Goal: Information Seeking & Learning: Learn about a topic

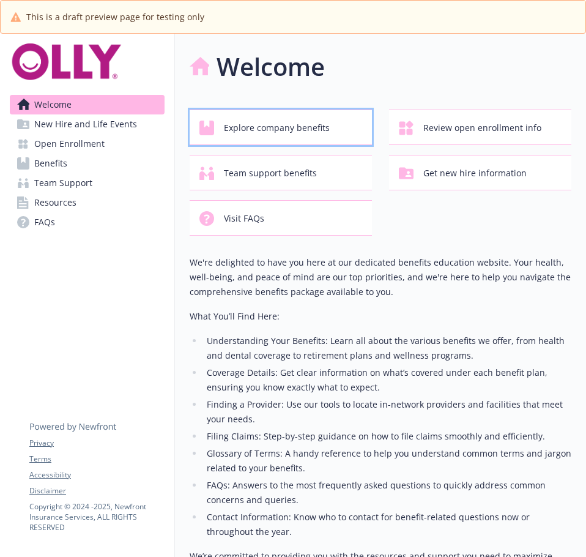
click at [289, 133] on span "Explore company benefits" at bounding box center [277, 127] width 106 height 23
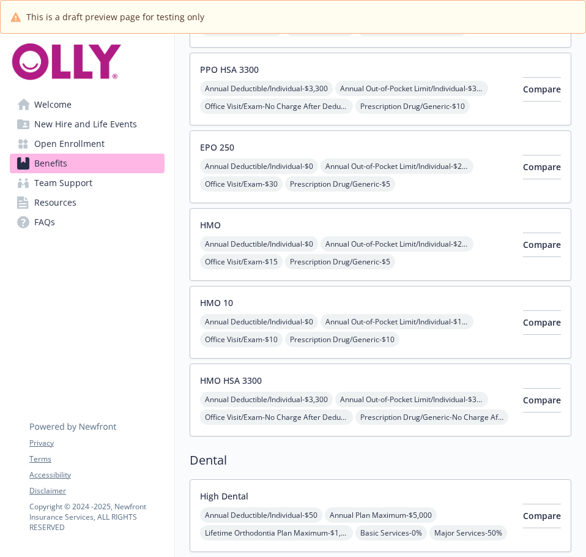
scroll to position [306, 0]
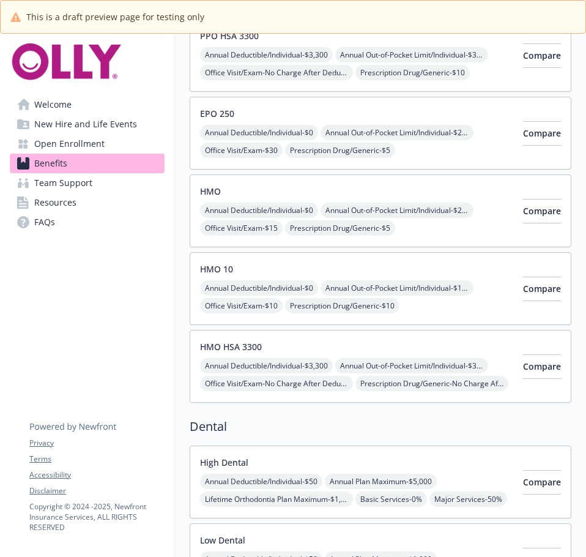
click at [368, 353] on div "HMO HSA 3300 Annual Deductible/Individual - $3,300 Annual Out-of-Pocket Limit/I…" at bounding box center [356, 366] width 313 height 52
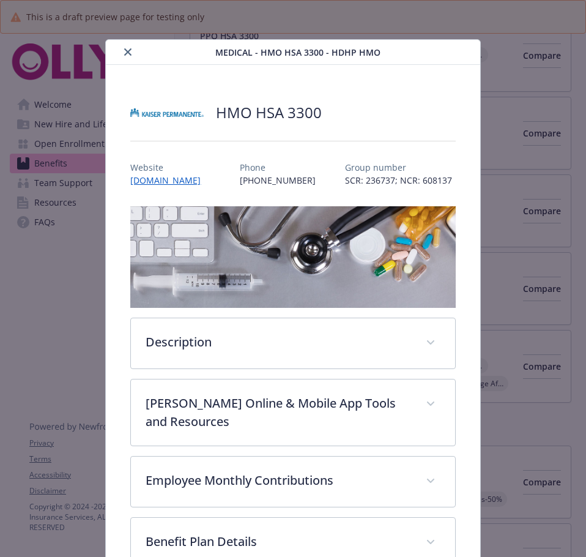
scroll to position [37, 0]
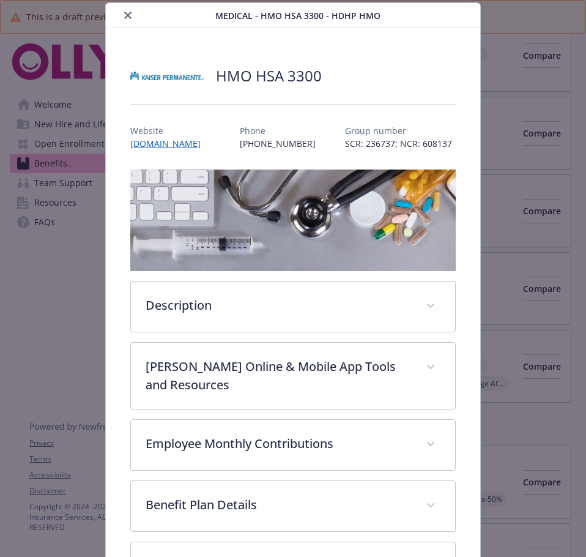
click at [512, 143] on div "Medical - HMO HSA 3300 - HDHP HMO HMO HSA 3300 Website www.kp.org Phone (800) 4…" at bounding box center [293, 343] width 469 height 682
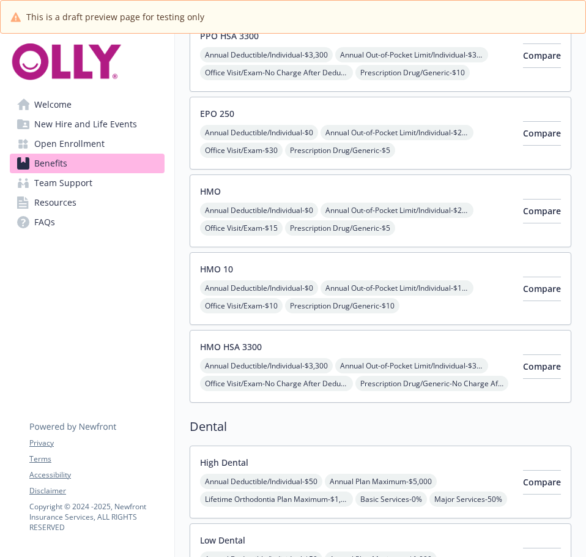
click at [357, 381] on div "Annual Deductible/Individual - $3,300 Annual Out-of-Pocket Limit/Individual - $…" at bounding box center [356, 383] width 313 height 51
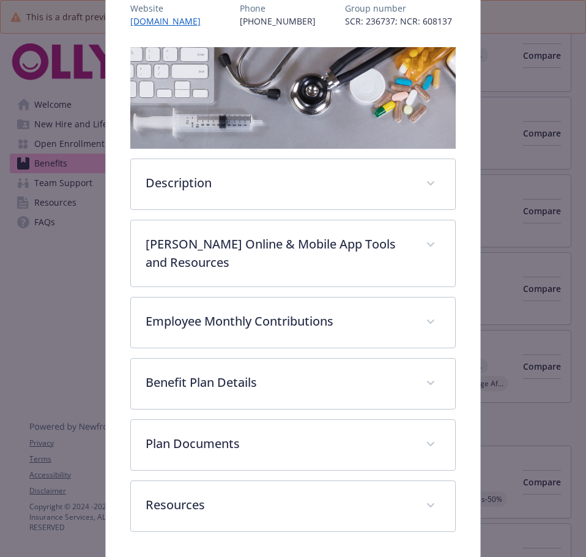
scroll to position [201, 0]
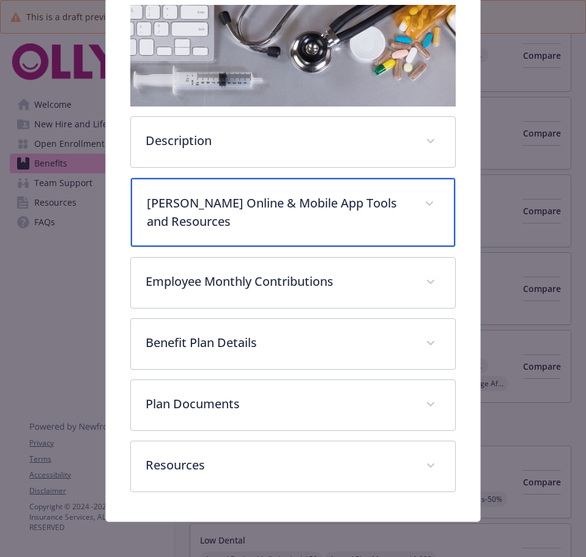
click at [341, 214] on p "Kaiser Online & Mobile App Tools and Resources" at bounding box center [278, 212] width 263 height 37
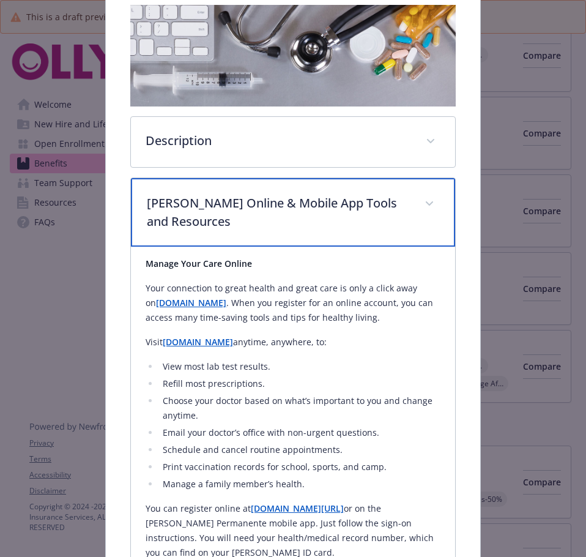
click at [341, 214] on p "Kaiser Online & Mobile App Tools and Resources" at bounding box center [278, 212] width 263 height 37
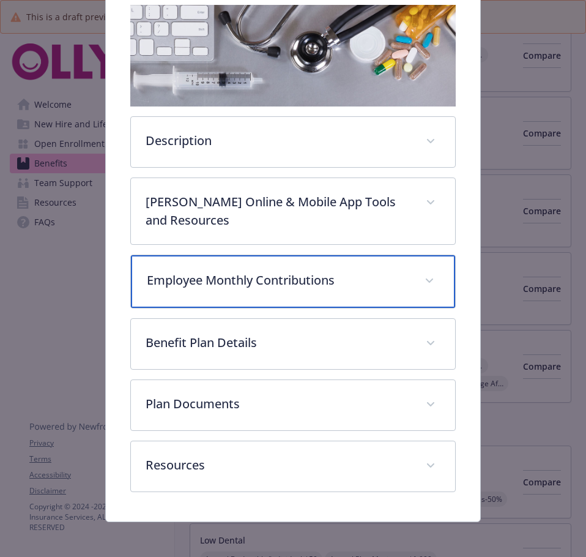
click at [337, 272] on p "Employee Monthly Contributions" at bounding box center [278, 280] width 263 height 18
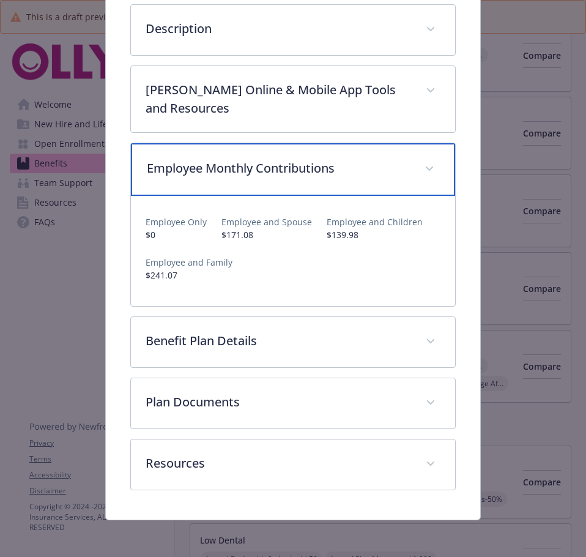
scroll to position [314, 0]
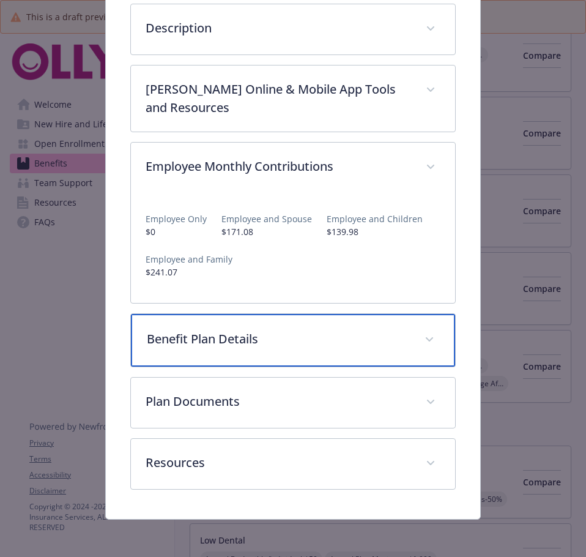
click at [312, 322] on div "Benefit Plan Details" at bounding box center [293, 340] width 324 height 53
click at [312, 330] on p "Benefit Plan Details" at bounding box center [278, 339] width 263 height 18
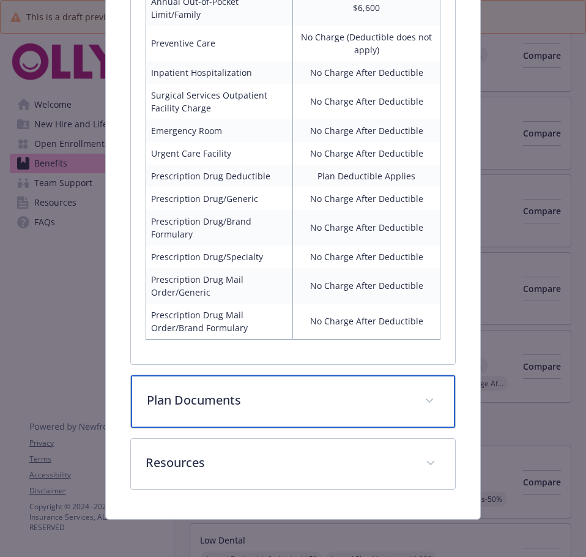
click at [274, 419] on div "Plan Documents" at bounding box center [293, 401] width 324 height 53
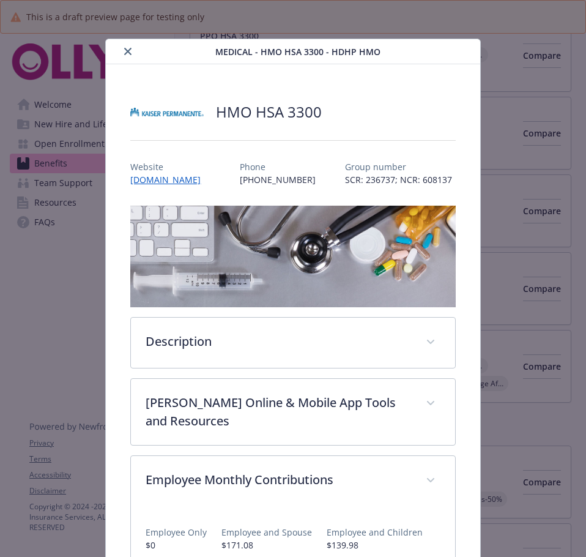
scroll to position [0, 0]
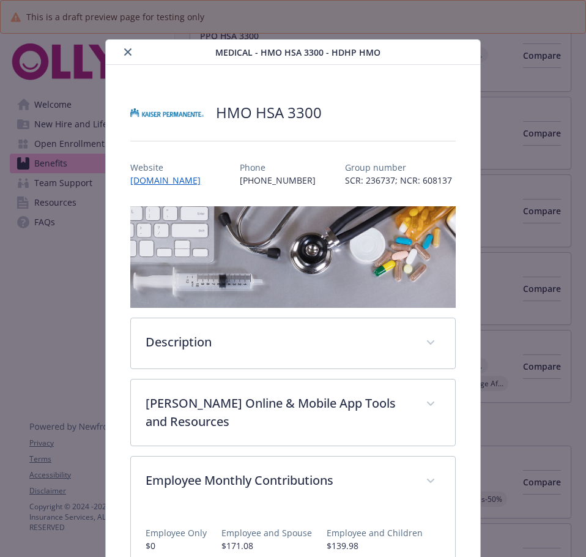
click at [127, 56] on button "close" at bounding box center [128, 52] width 15 height 15
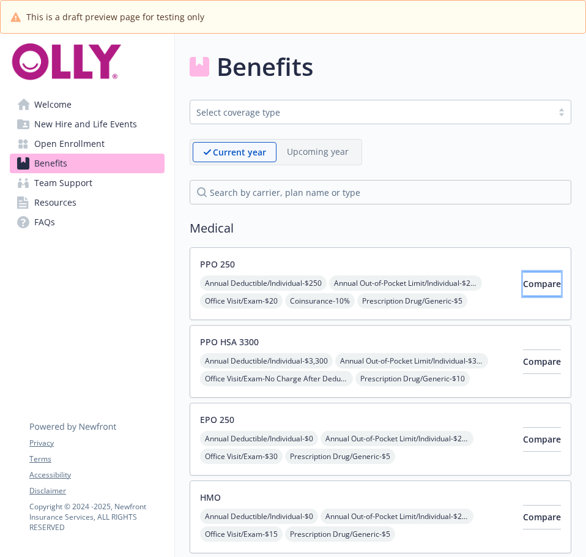
click at [523, 286] on span "Compare" at bounding box center [542, 284] width 38 height 12
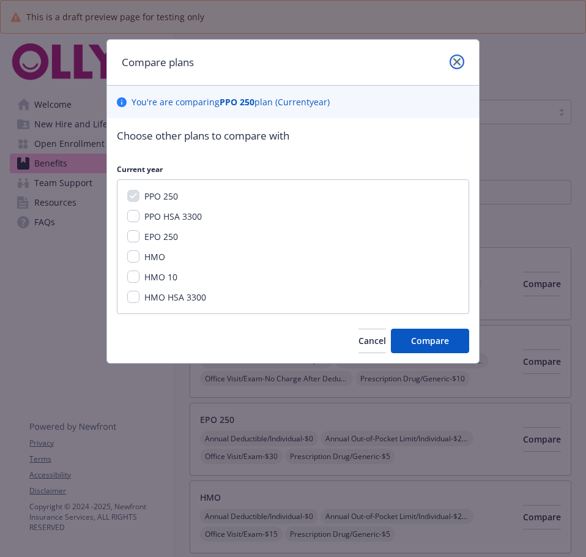
click at [463, 58] on link "close" at bounding box center [457, 61] width 15 height 15
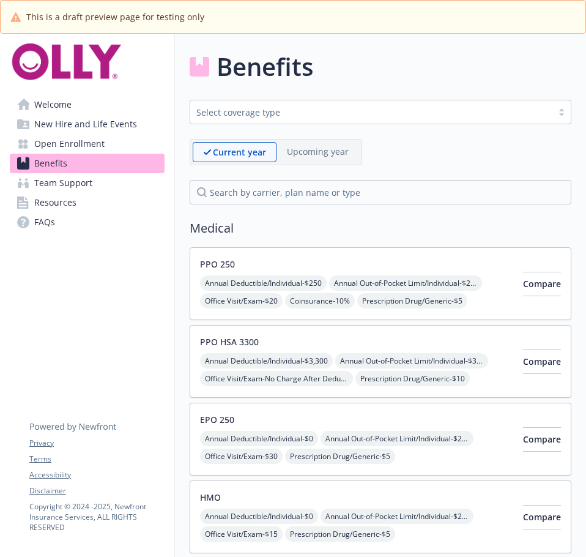
click at [268, 358] on span "Annual Deductible/Individual - $3,300" at bounding box center [266, 360] width 133 height 15
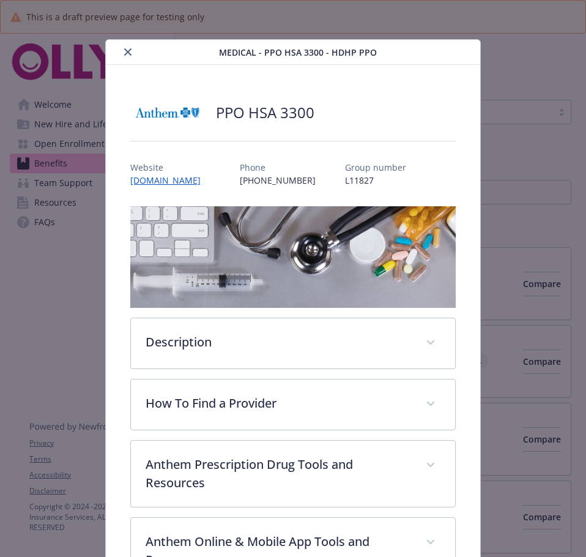
scroll to position [37, 0]
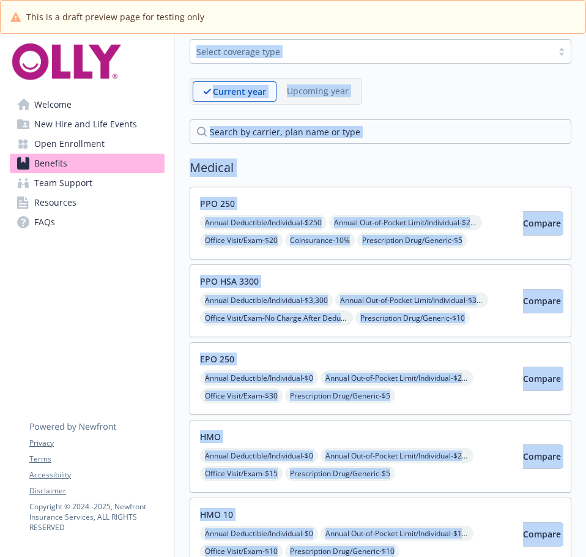
scroll to position [61, 0]
click at [196, 338] on div "PPO 250 Annual Deductible/Individual - $250 Annual Out-of-Pocket Limit/Individu…" at bounding box center [381, 416] width 382 height 461
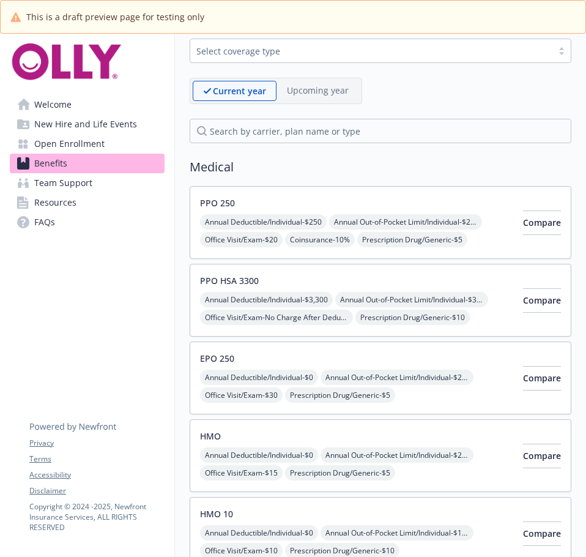
click at [286, 377] on span "Annual Deductible/Individual - $0" at bounding box center [259, 377] width 118 height 15
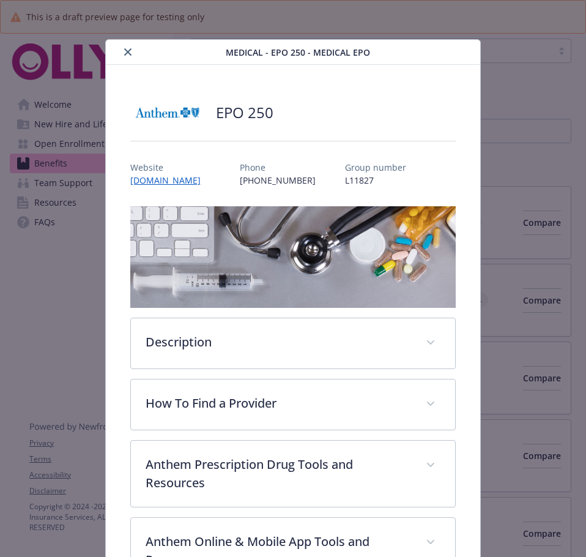
scroll to position [37, 0]
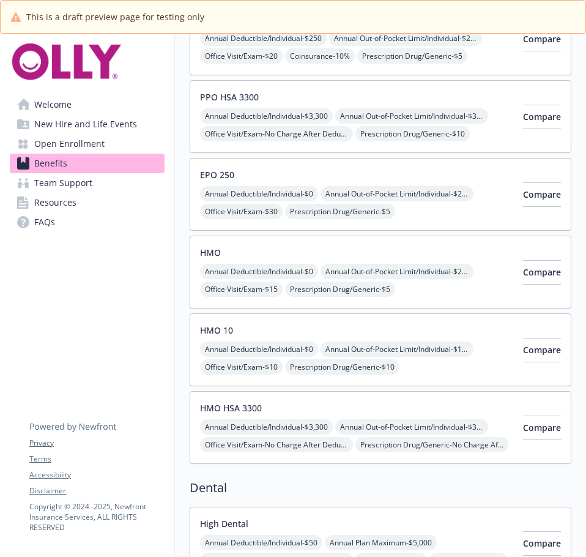
click at [373, 324] on div "HMO 10 Annual Deductible/Individual - $0 Annual Out-of-Pocket Limit/Individual …" at bounding box center [356, 350] width 313 height 52
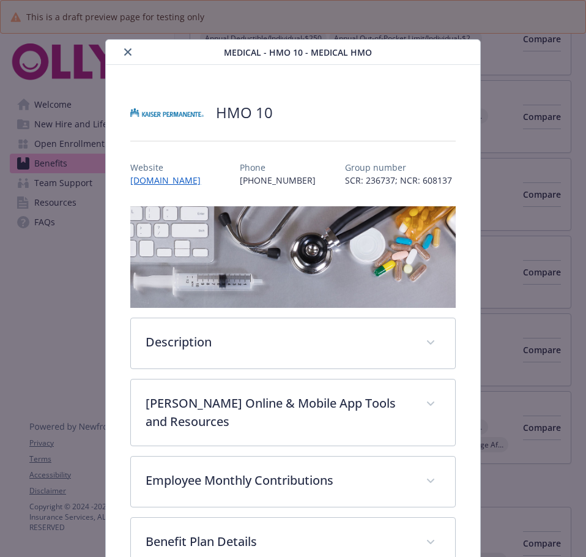
scroll to position [37, 0]
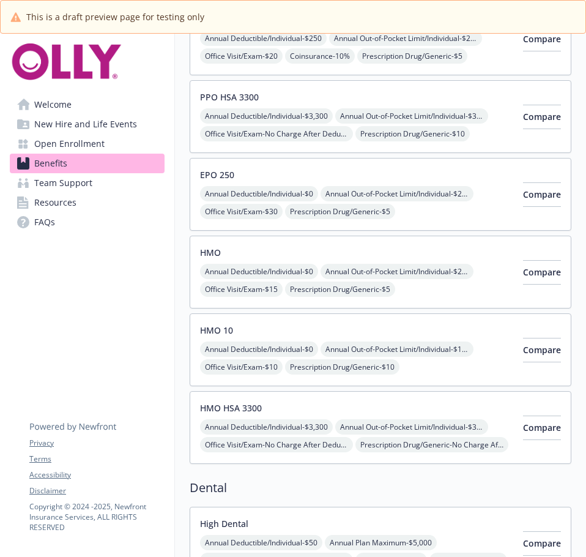
click at [348, 271] on div "Annual Deductible/Individual - $0 Annual Out-of-Pocket Limit/Individual - $2,00…" at bounding box center [356, 298] width 313 height 69
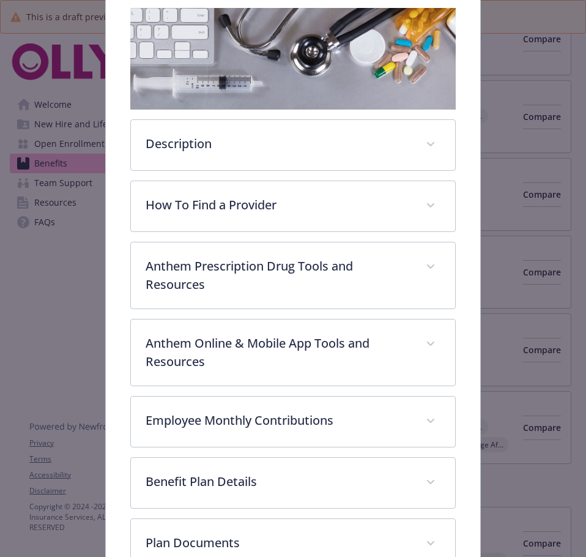
scroll to position [220, 0]
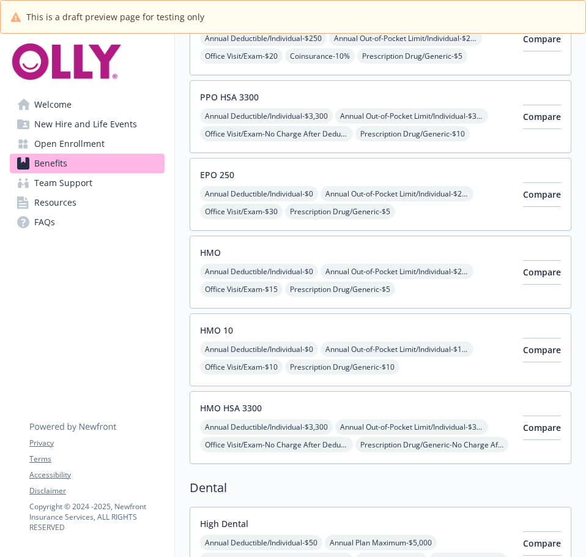
click at [362, 413] on div "HMO HSA 3300 Annual Deductible/Individual - $3,300 Annual Out-of-Pocket Limit/I…" at bounding box center [356, 427] width 313 height 52
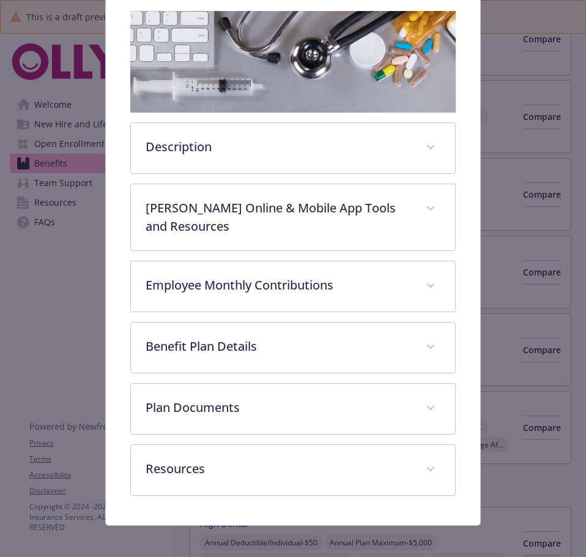
scroll to position [201, 0]
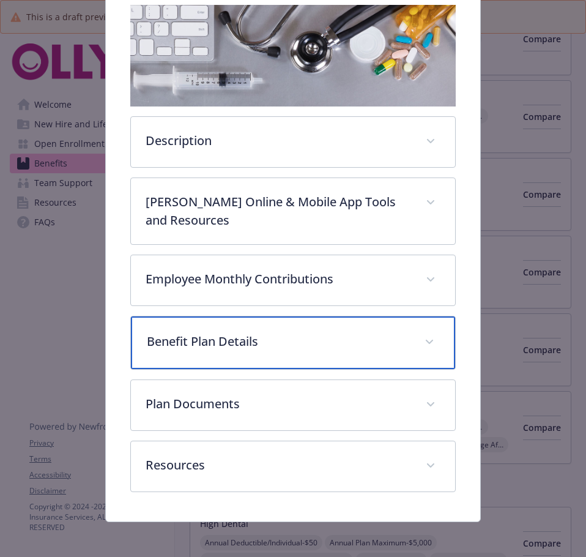
click at [260, 346] on p "Benefit Plan Details" at bounding box center [278, 341] width 263 height 18
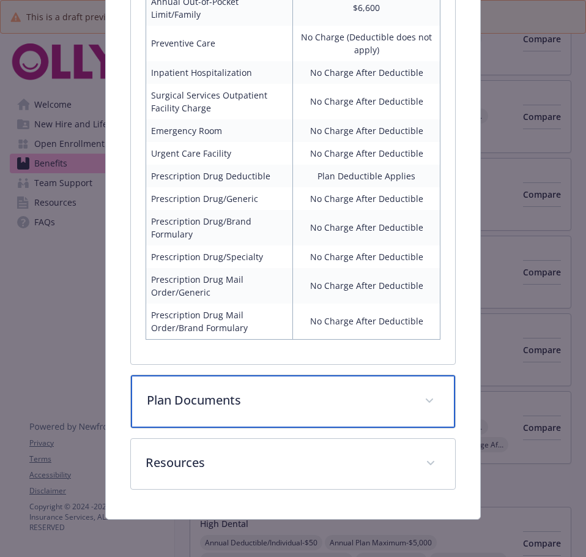
click at [253, 398] on p "Plan Documents" at bounding box center [278, 400] width 263 height 18
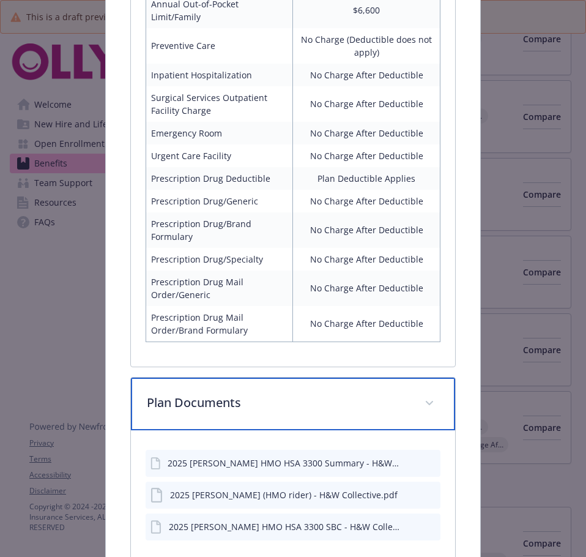
scroll to position [872, 0]
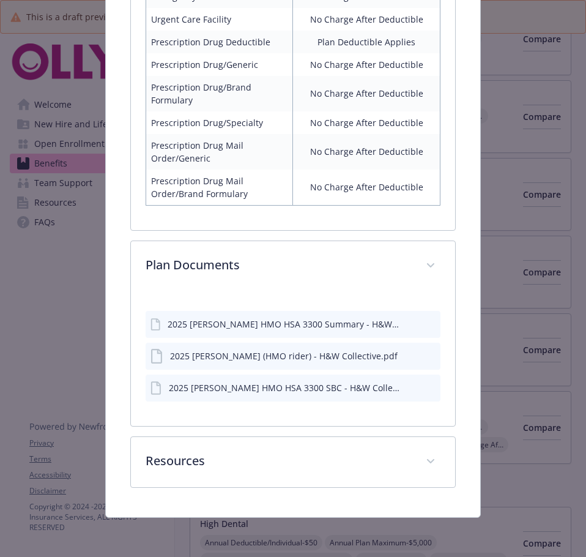
click at [308, 326] on div "2025 Kaiser HMO HSA 3300 Summary - H&W Collective.pdf" at bounding box center [284, 324] width 232 height 13
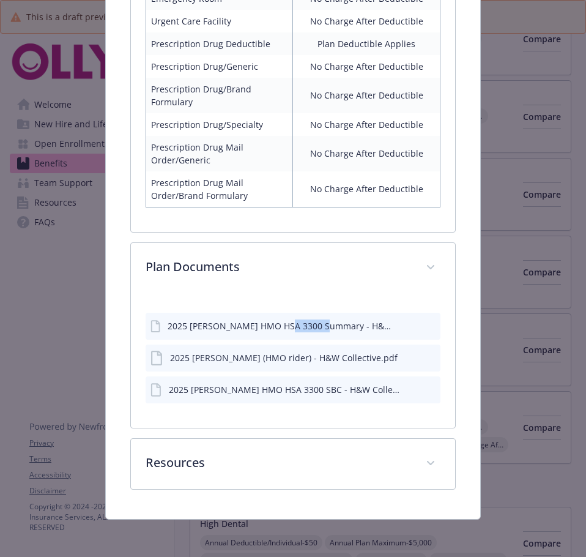
click at [424, 326] on icon "preview file" at bounding box center [429, 325] width 11 height 9
click at [405, 361] on button "details for plan Medical - HMO HSA 3300 - HDHP HMO" at bounding box center [410, 357] width 10 height 13
click at [426, 353] on icon "preview file" at bounding box center [429, 357] width 11 height 9
click at [424, 385] on icon "preview file" at bounding box center [429, 388] width 11 height 9
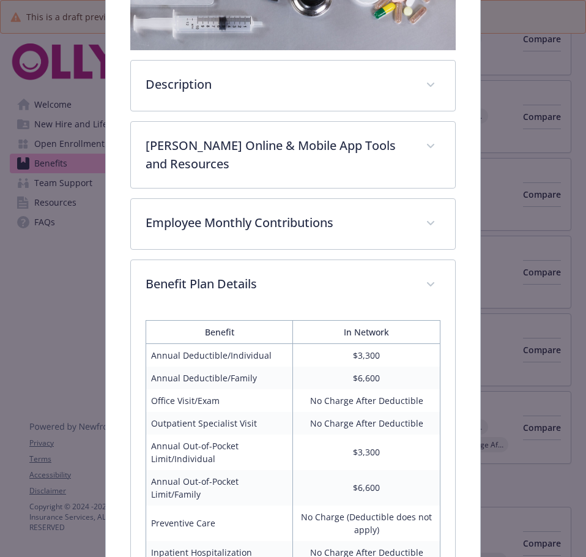
scroll to position [0, 0]
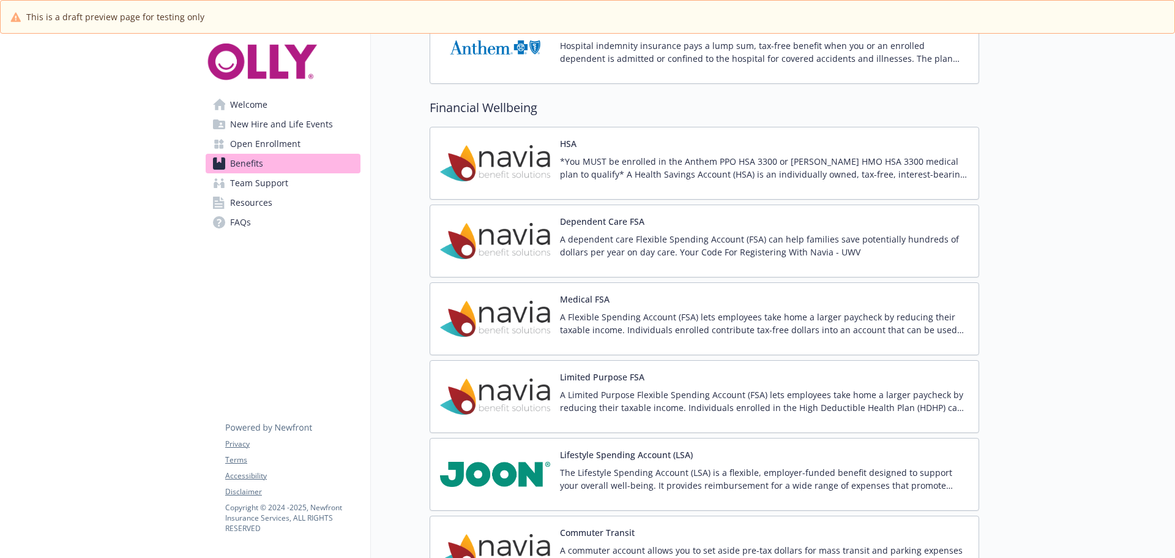
click at [293, 98] on link "Welcome" at bounding box center [283, 105] width 155 height 20
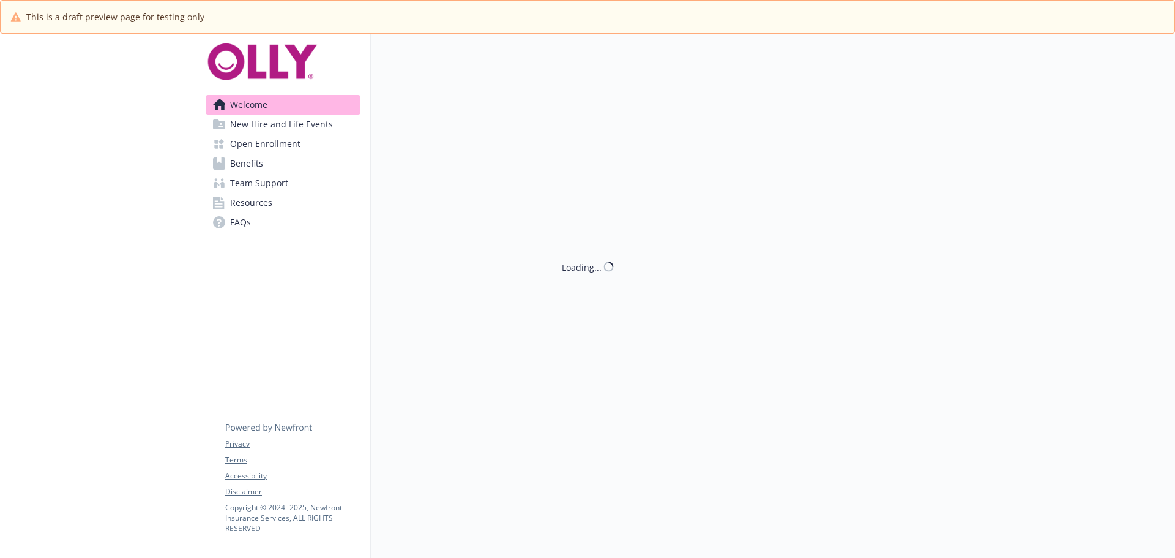
scroll to position [43, 0]
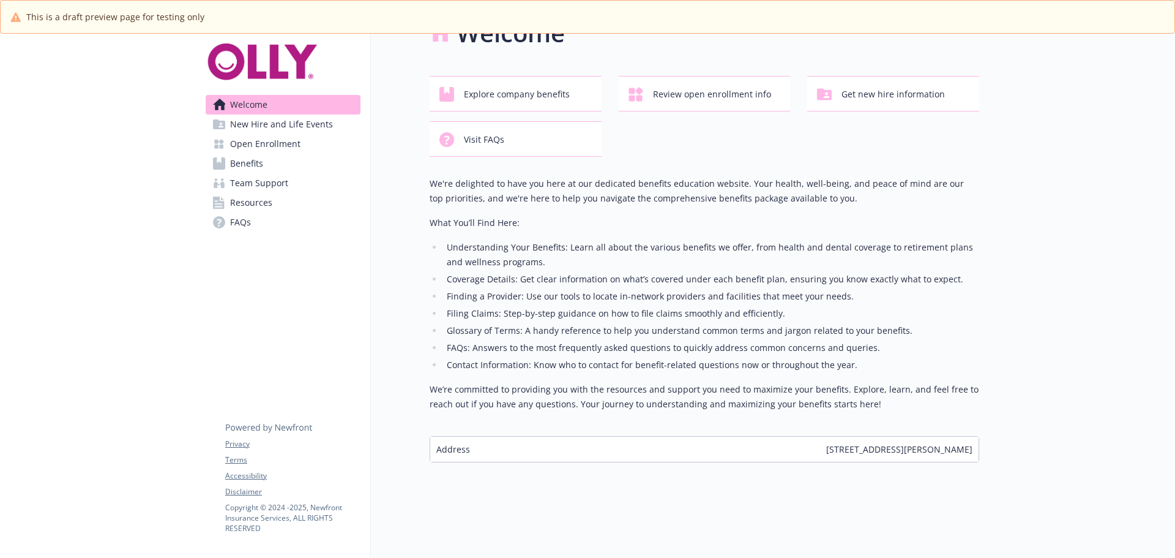
click at [302, 146] on link "Open Enrollment" at bounding box center [283, 144] width 155 height 20
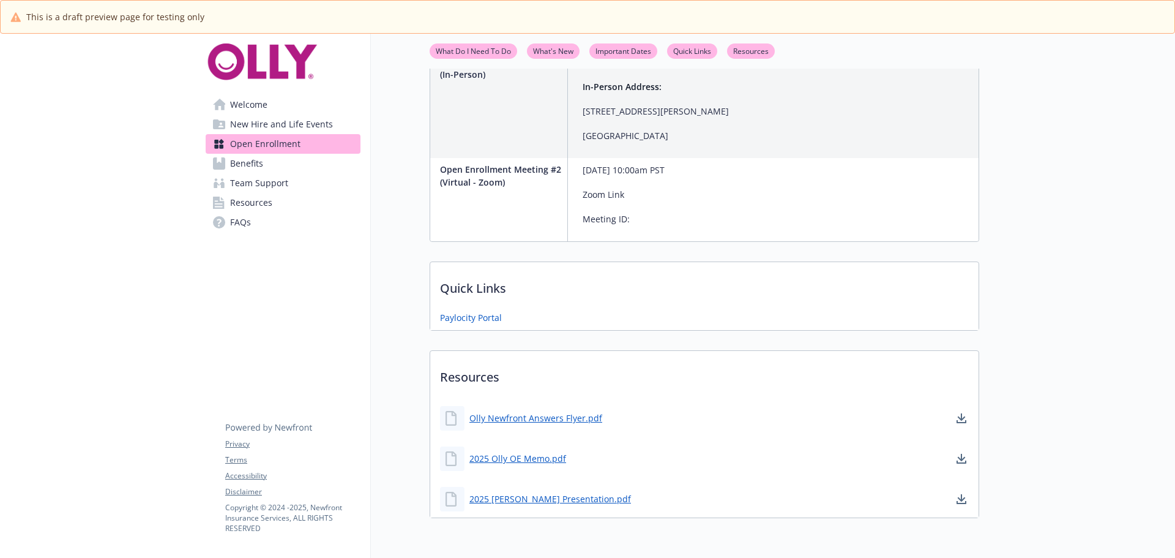
scroll to position [527, 0]
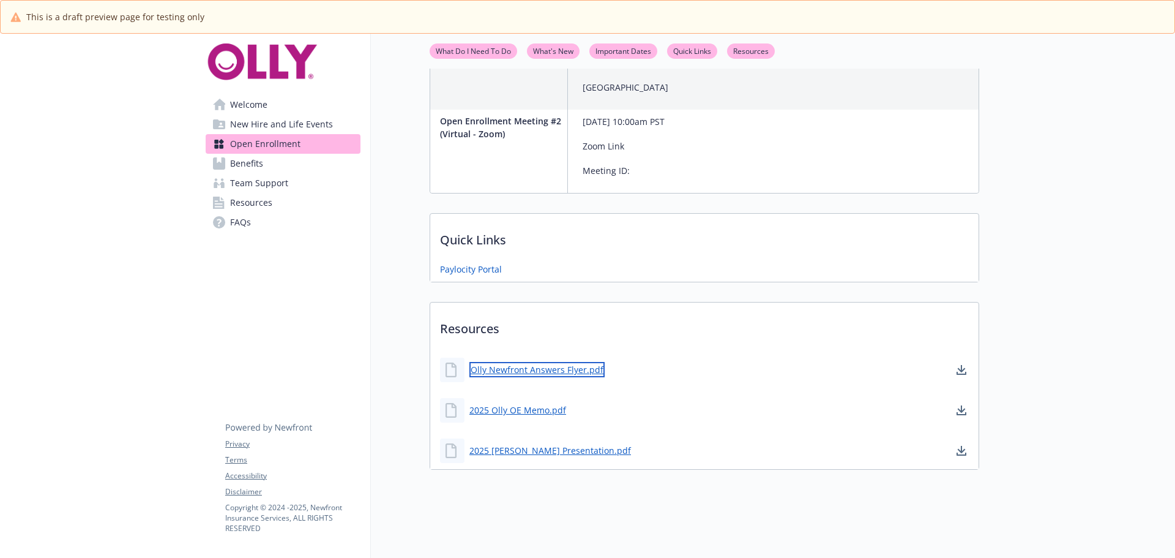
click at [572, 362] on link "Olly Newfront Answers Flyer.pdf" at bounding box center [536, 369] width 135 height 15
click at [534, 403] on link "2025 Olly OE Memo.pdf" at bounding box center [518, 409] width 99 height 15
click at [546, 438] on div "2025 Olly OE Presentation.pdf" at bounding box center [535, 450] width 191 height 24
click at [550, 442] on link "2025 Olly OE Presentation.pdf" at bounding box center [551, 449] width 164 height 15
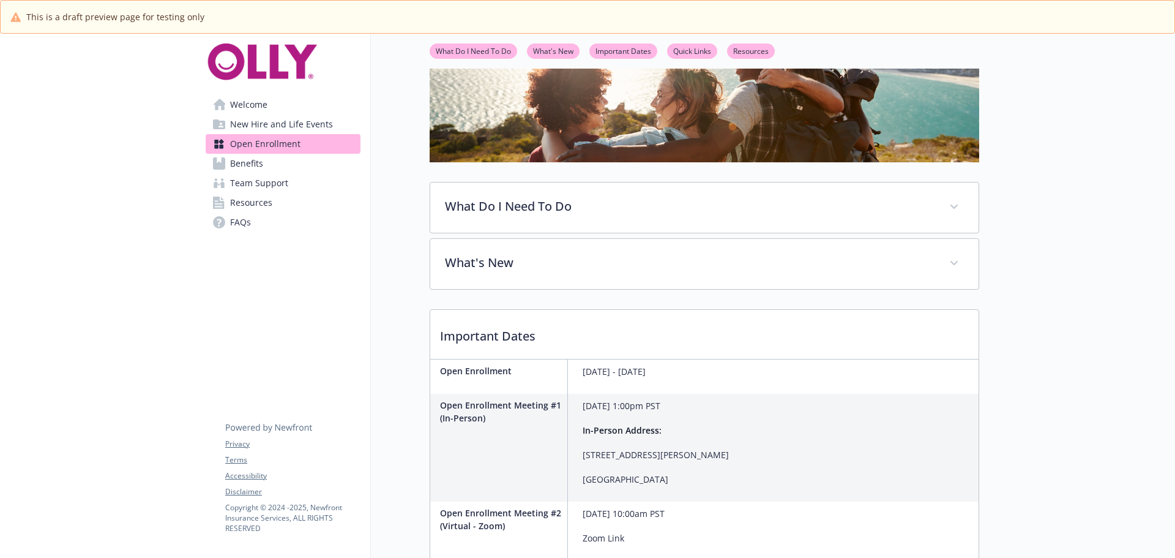
scroll to position [0, 0]
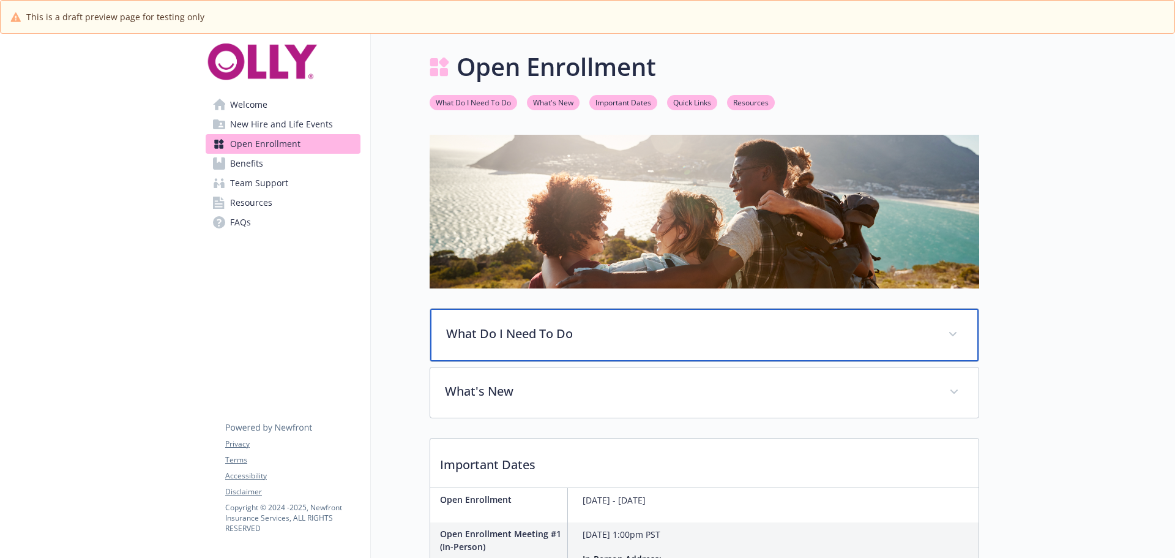
click at [580, 319] on div "What Do I Need To Do" at bounding box center [704, 334] width 548 height 53
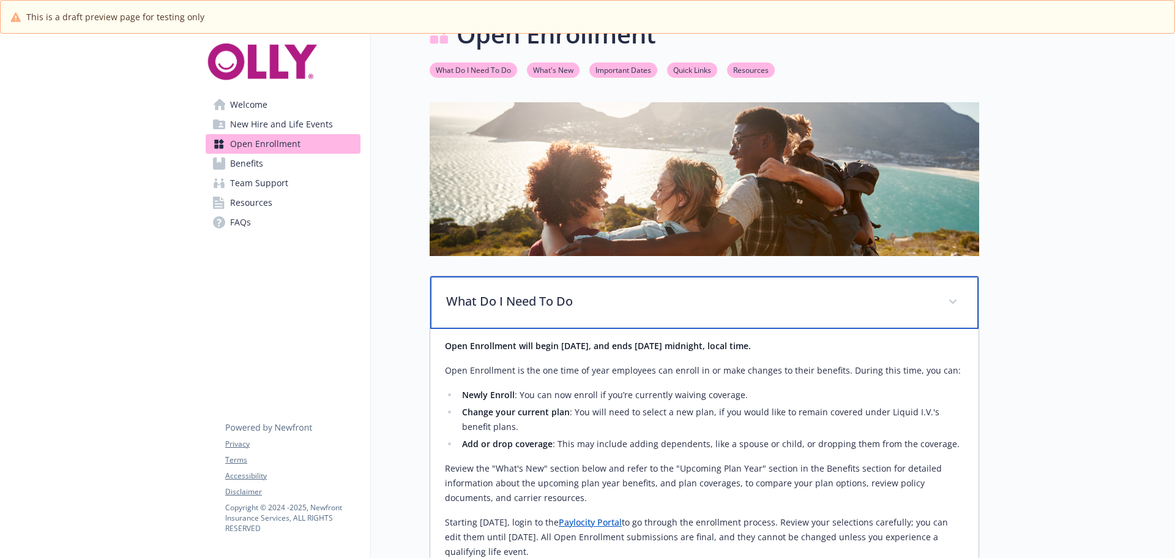
scroll to position [61, 0]
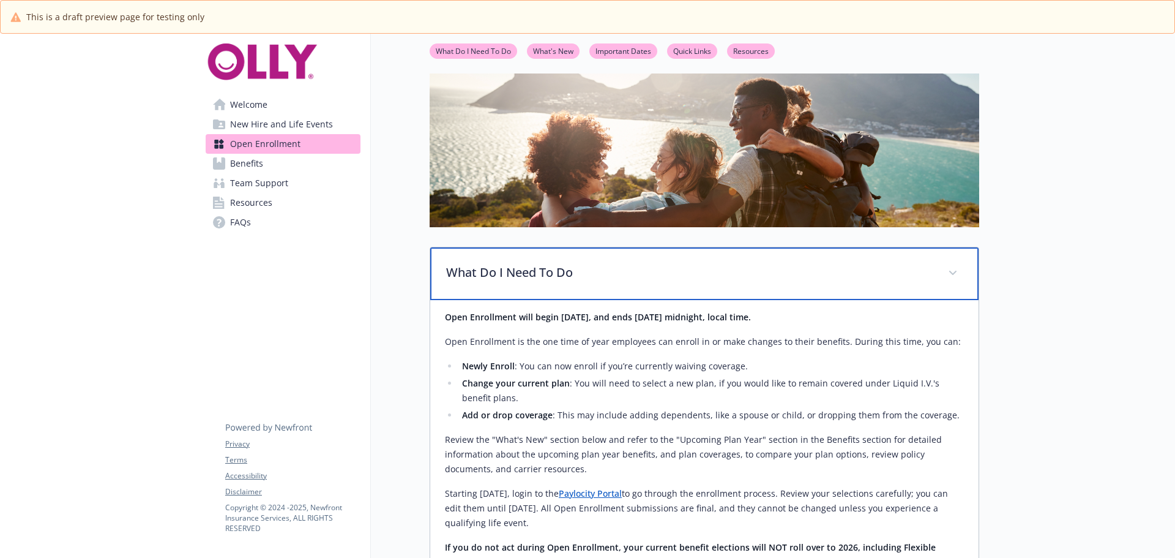
click at [580, 266] on p "What Do I Need To Do" at bounding box center [689, 272] width 487 height 18
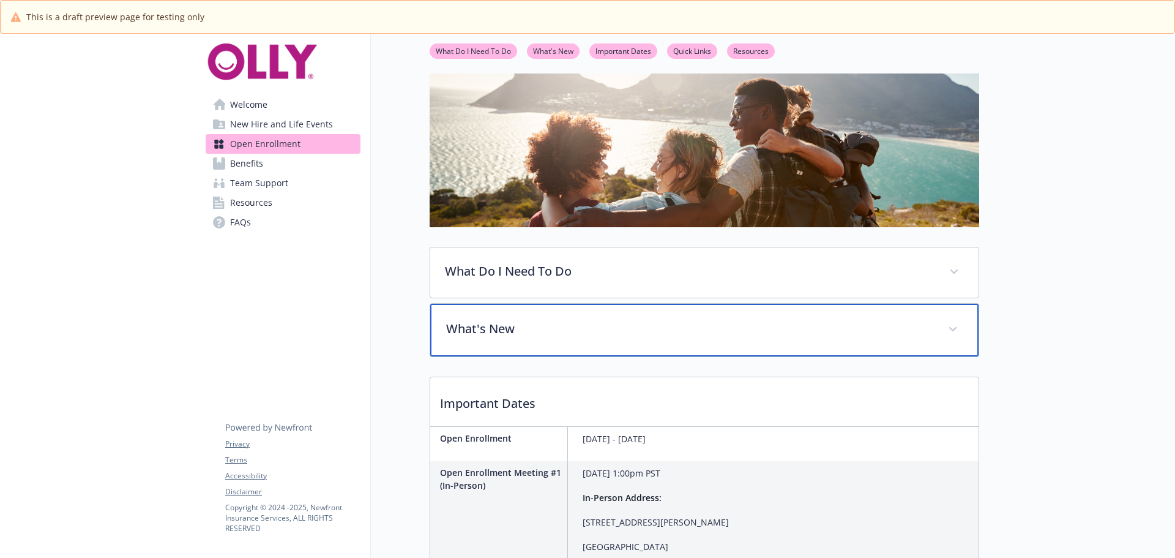
click at [572, 355] on div "What's New" at bounding box center [704, 330] width 548 height 53
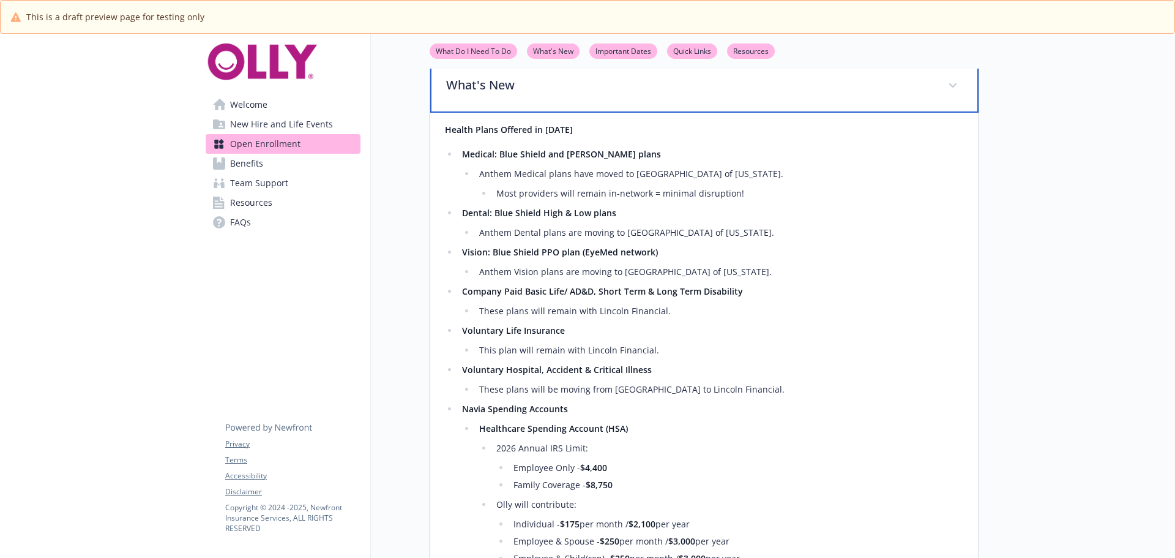
scroll to position [306, 0]
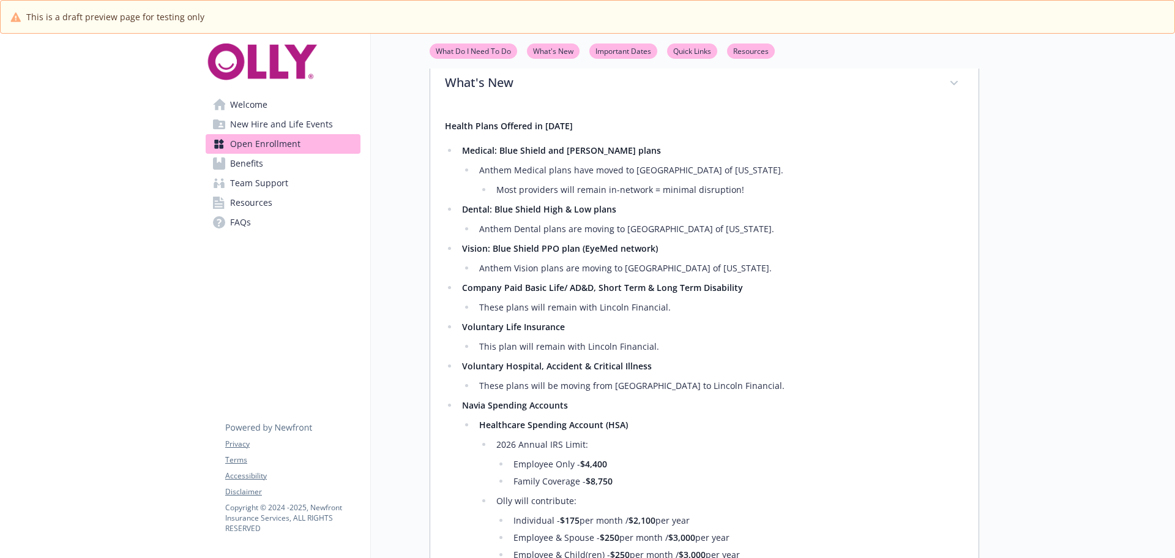
click at [307, 172] on link "Benefits" at bounding box center [283, 164] width 155 height 20
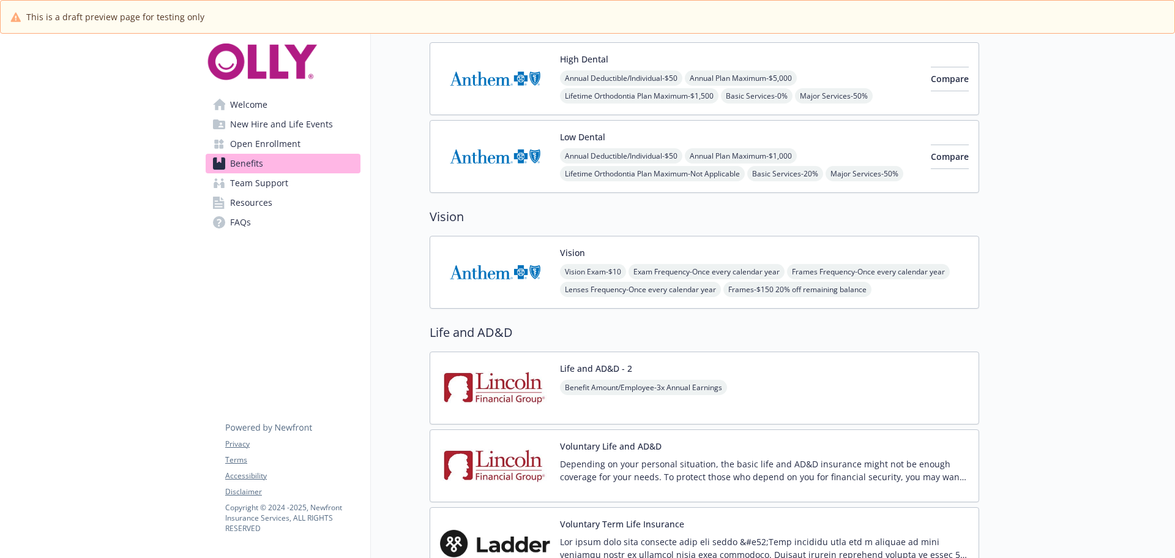
scroll to position [612, 0]
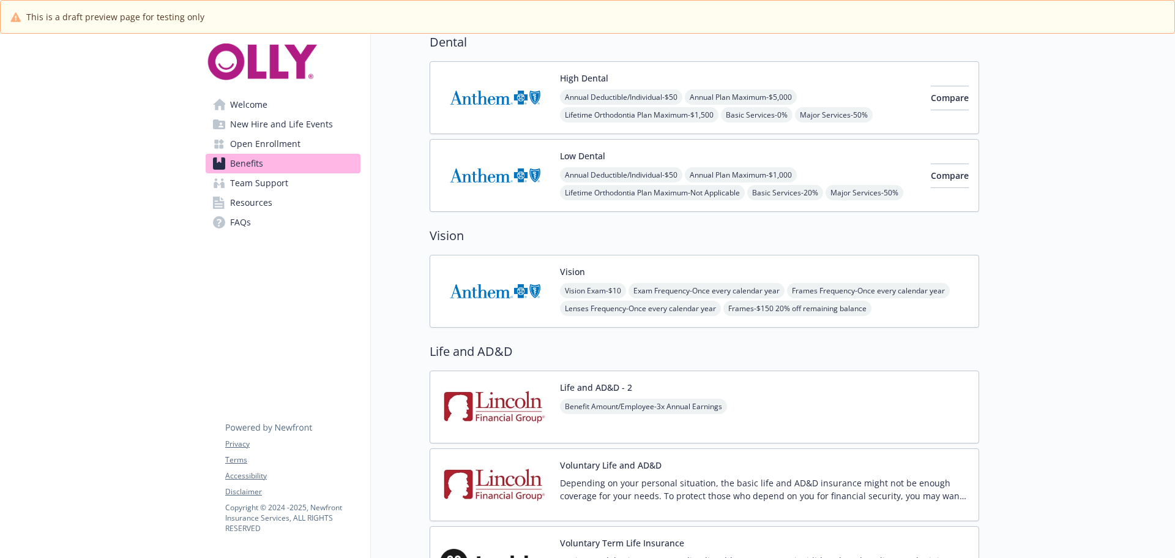
click at [586, 283] on span "Vision Exam - $10" at bounding box center [593, 290] width 66 height 15
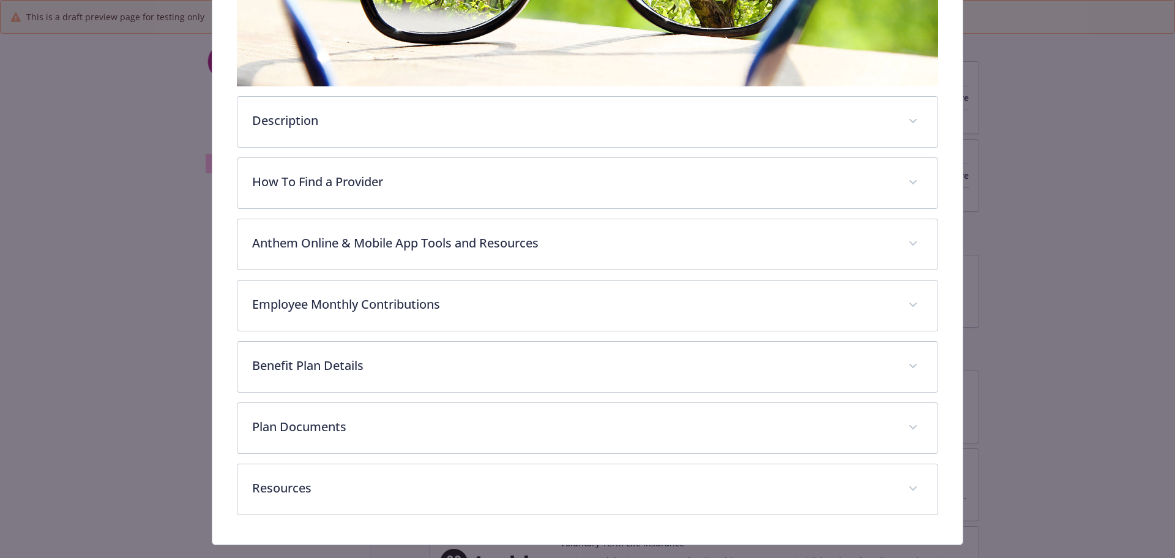
scroll to position [364, 0]
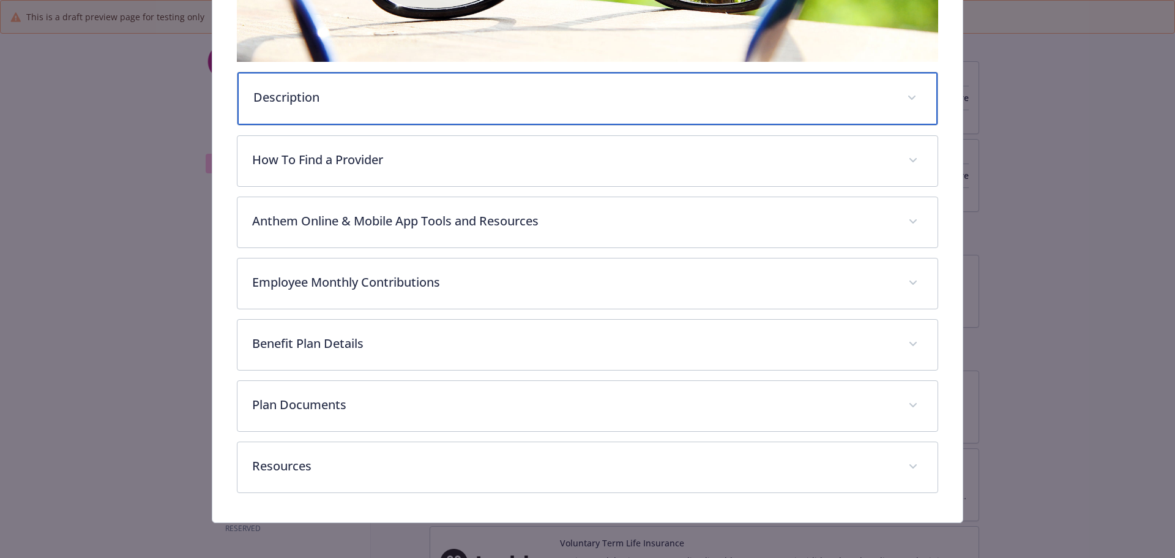
click at [401, 100] on p "Description" at bounding box center [573, 97] width 640 height 18
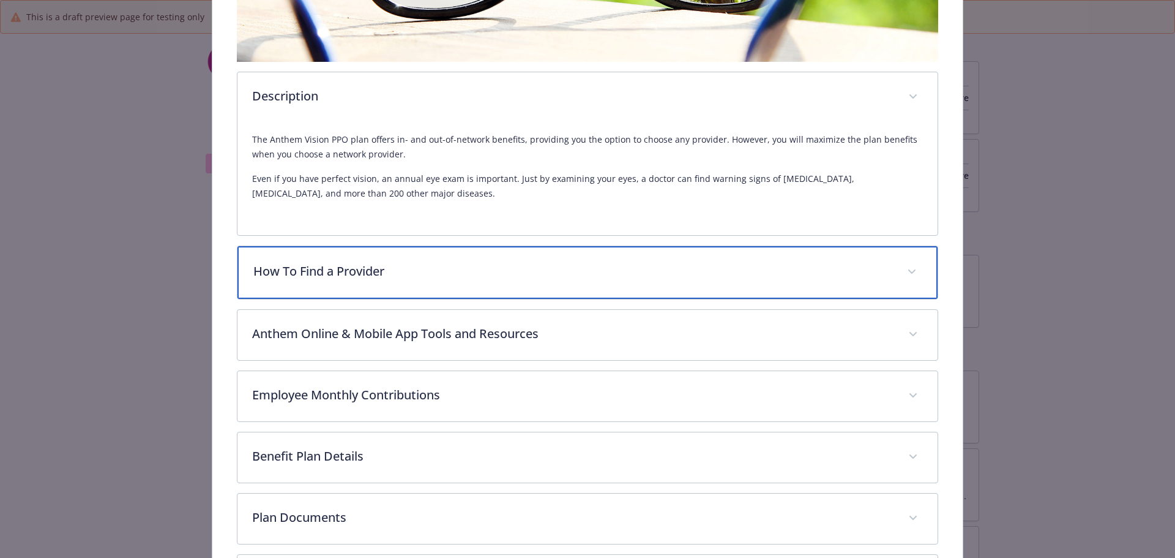
click at [417, 248] on div "How To Find a Provider" at bounding box center [587, 272] width 701 height 53
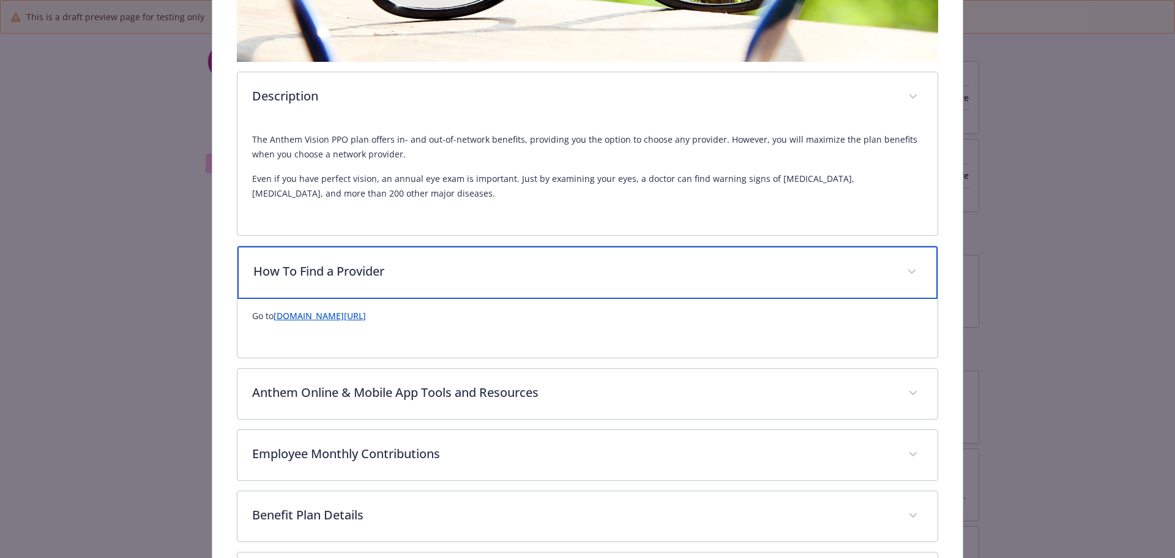
scroll to position [537, 0]
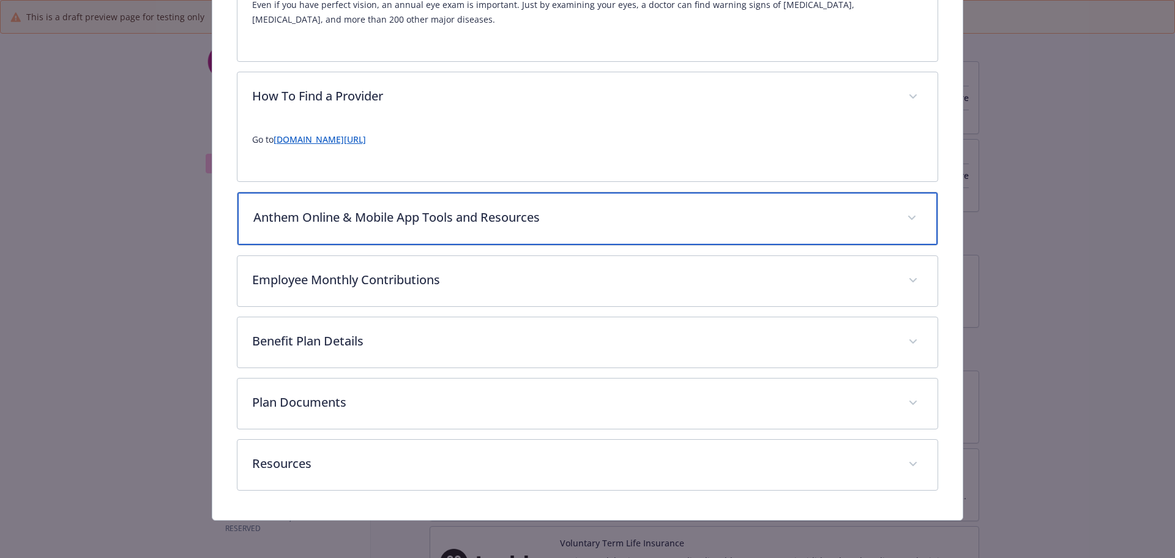
click at [419, 218] on p "Anthem Online & Mobile App Tools and Resources" at bounding box center [573, 217] width 640 height 18
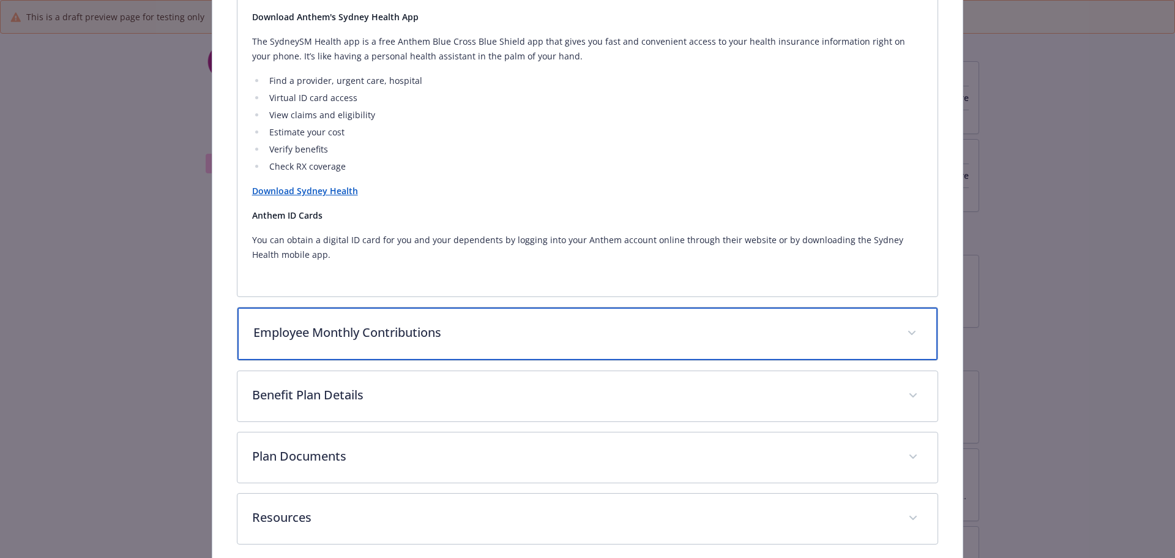
click at [409, 312] on div "Employee Monthly Contributions" at bounding box center [587, 333] width 701 height 53
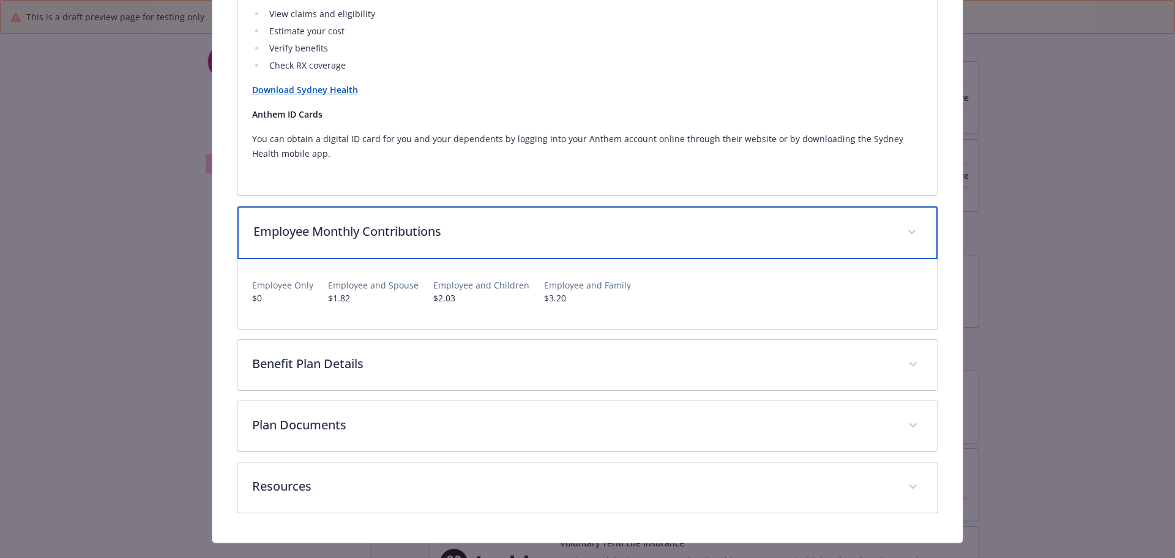
scroll to position [967, 0]
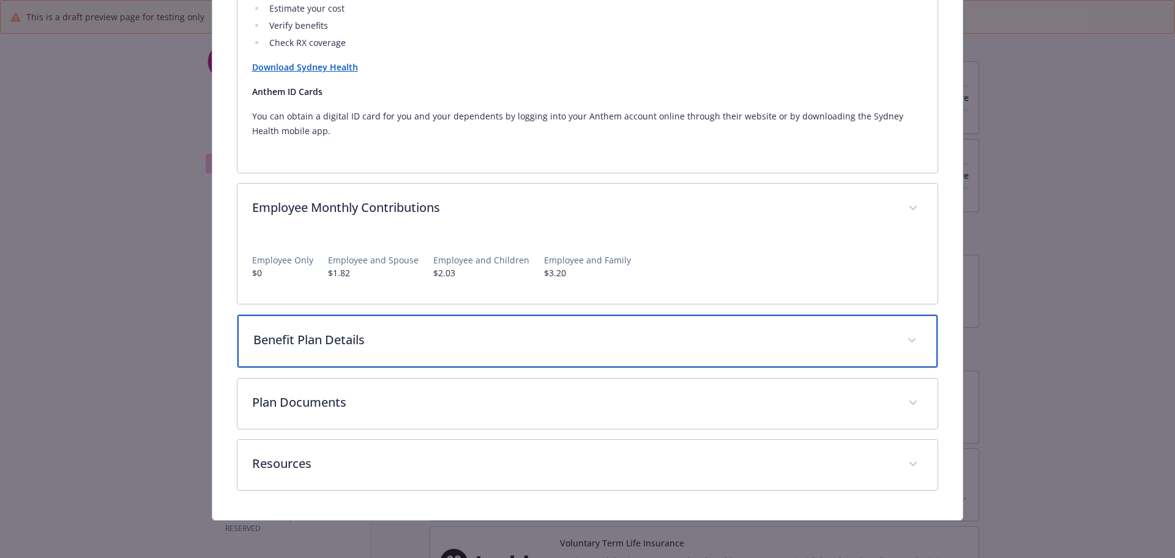
click at [479, 327] on div "Benefit Plan Details" at bounding box center [587, 341] width 701 height 53
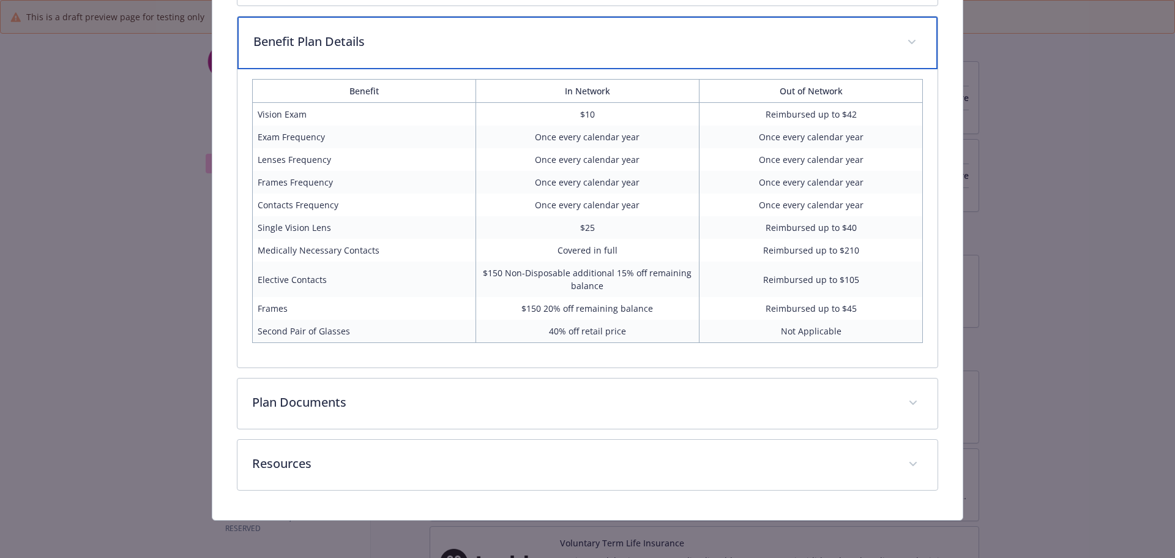
scroll to position [1265, 0]
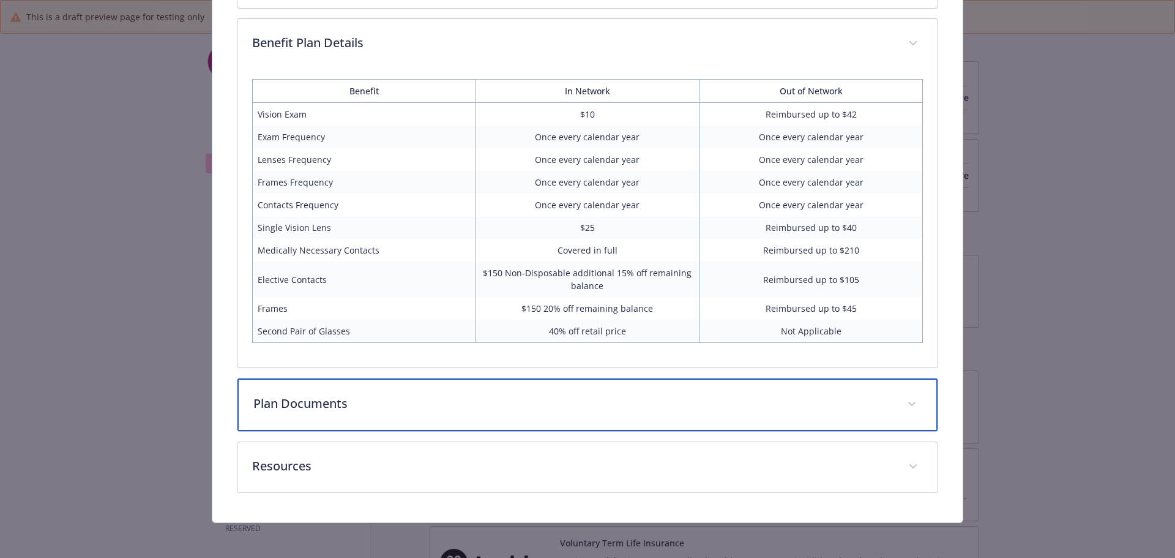
click at [586, 411] on div "Plan Documents" at bounding box center [587, 404] width 701 height 53
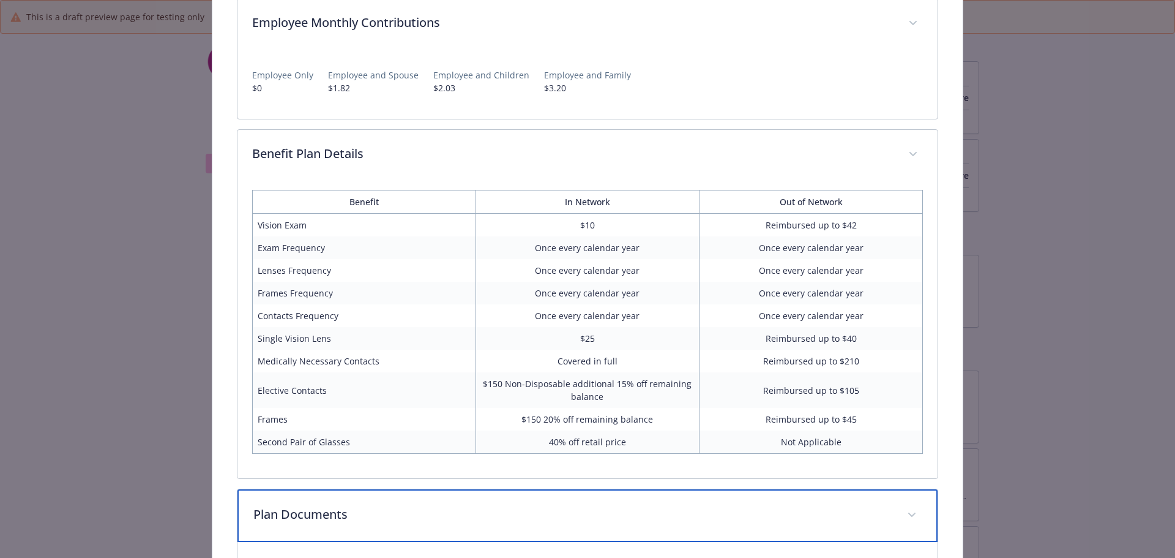
scroll to position [1030, 0]
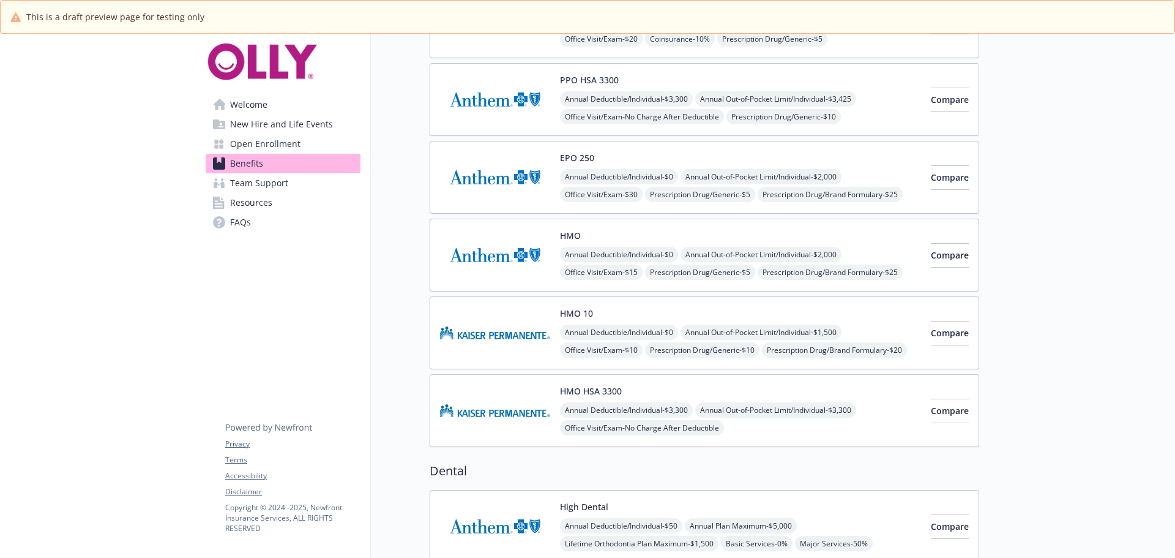
click at [586, 399] on div "HMO HSA 3300 Annual Deductible/Individual - $3,300 Annual Out-of-Pocket Limit/I…" at bounding box center [740, 410] width 361 height 52
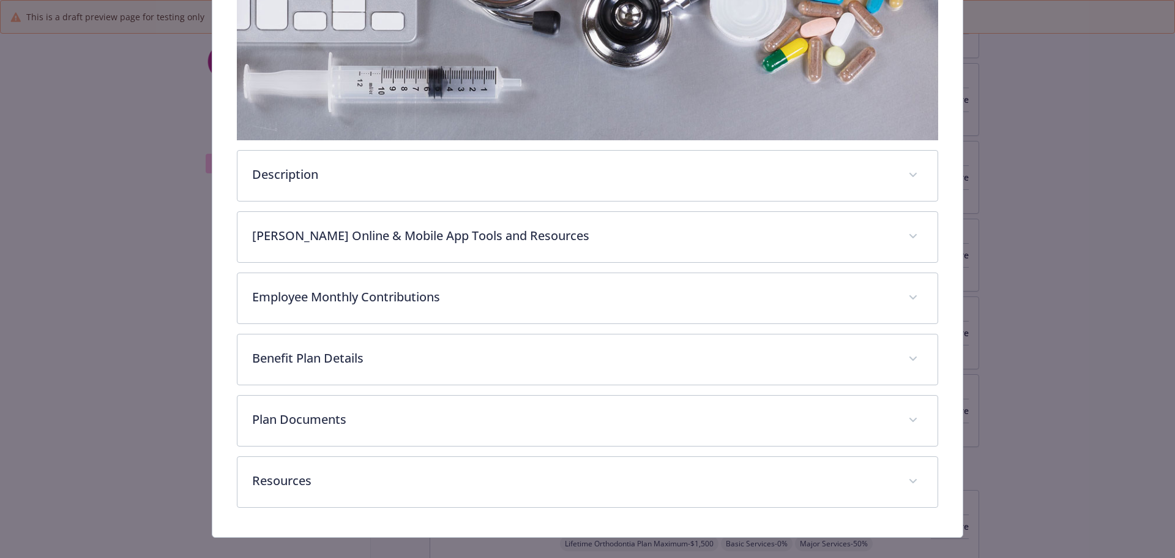
scroll to position [302, 0]
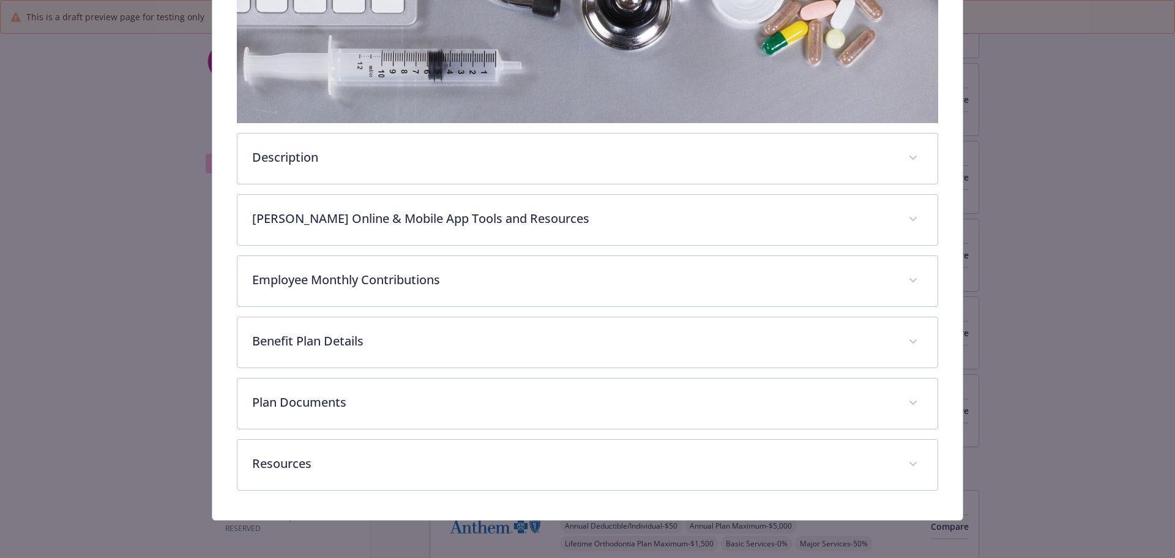
click at [561, 430] on div "Description The Kaiser HMO HSA 3300 High Deductible Health Plan (HDHP) is a ver…" at bounding box center [588, 197] width 702 height 586
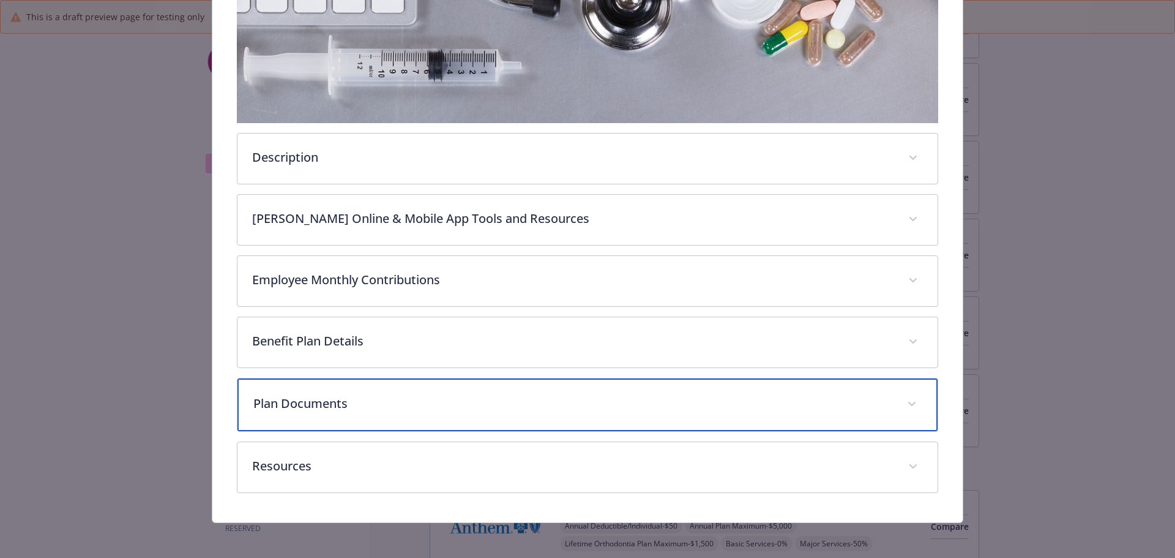
click at [561, 409] on p "Plan Documents" at bounding box center [573, 403] width 640 height 18
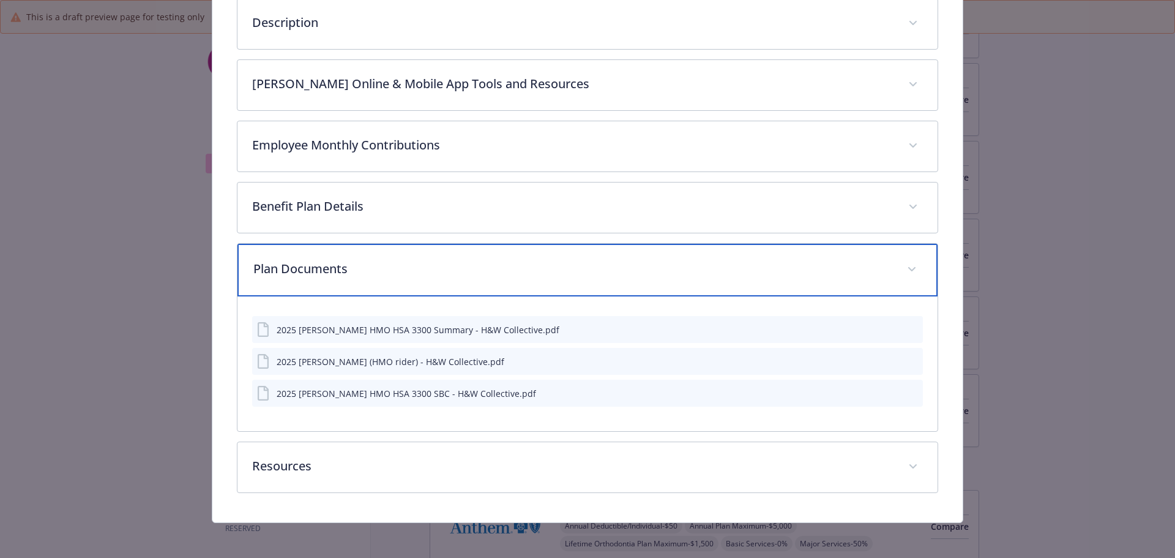
scroll to position [439, 0]
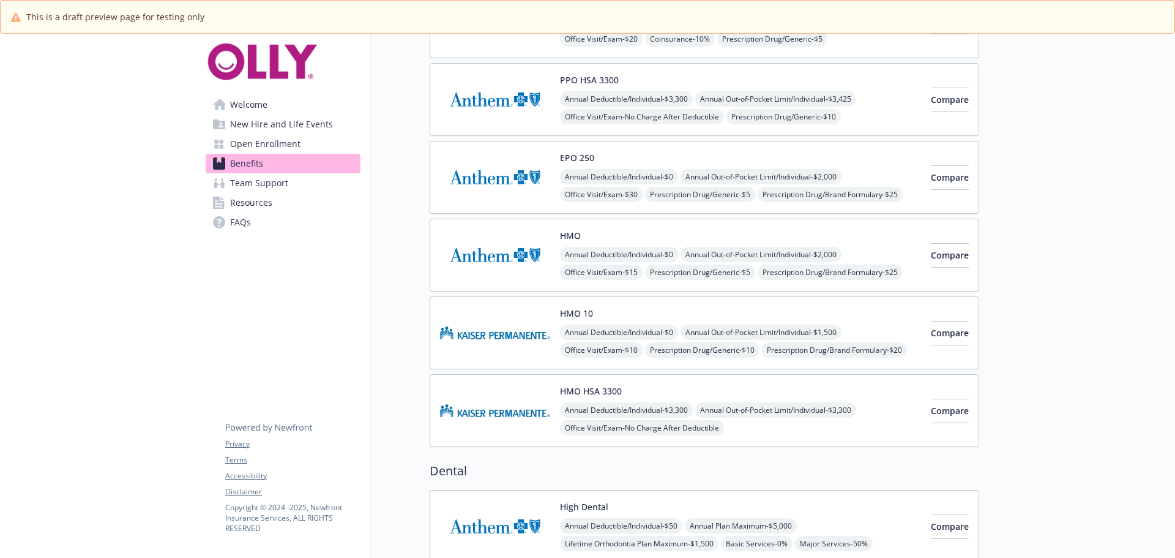
click at [296, 188] on link "Team Support" at bounding box center [283, 183] width 155 height 20
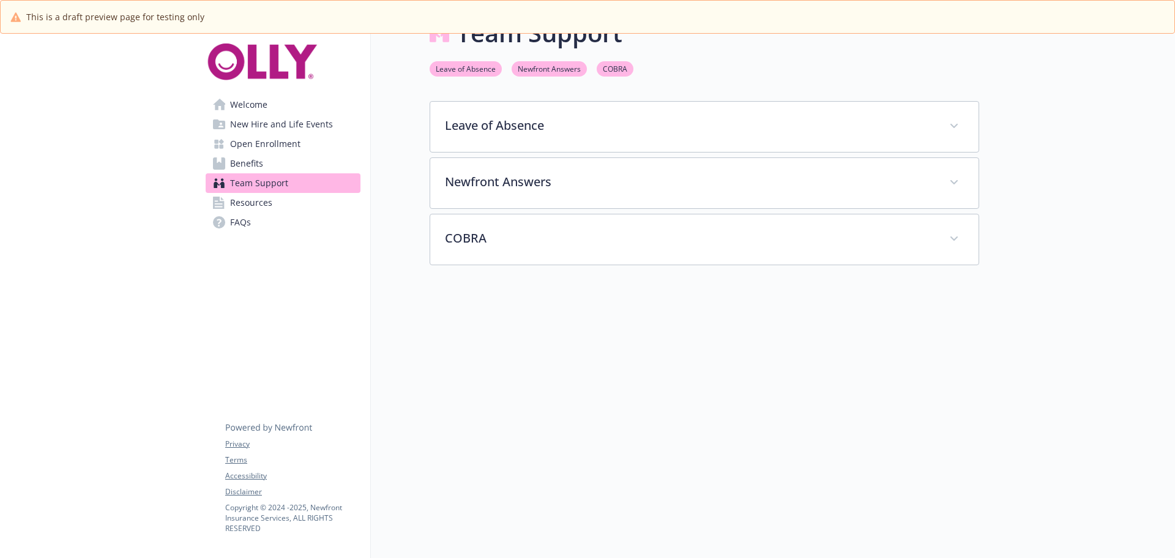
click at [293, 196] on link "Resources" at bounding box center [283, 203] width 155 height 20
click at [293, 198] on link "Resources" at bounding box center [283, 203] width 155 height 20
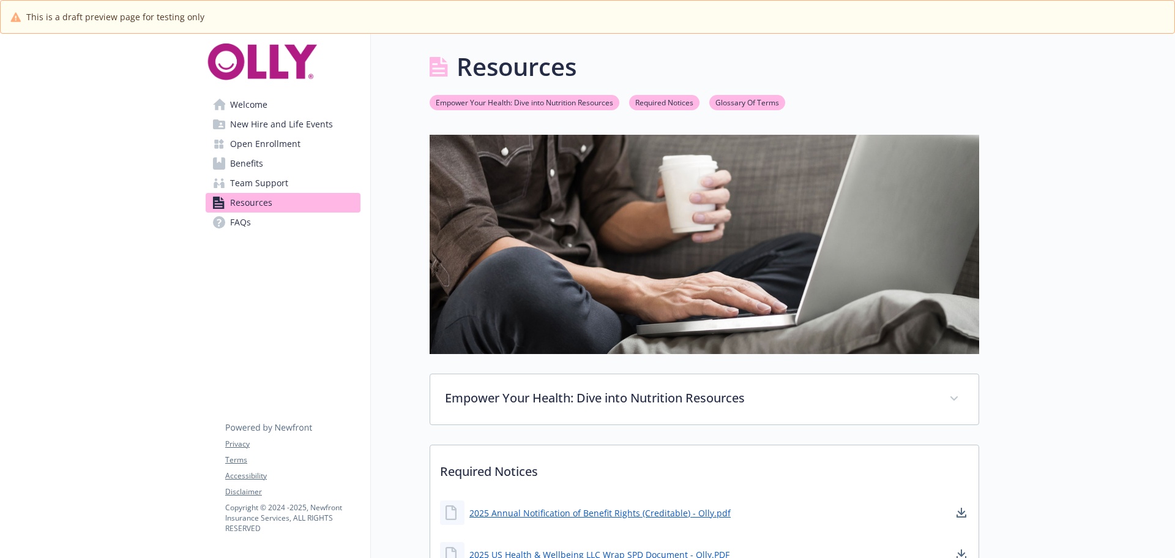
scroll to position [0, 9]
click at [271, 125] on span "New Hire and Life Events" at bounding box center [281, 124] width 103 height 20
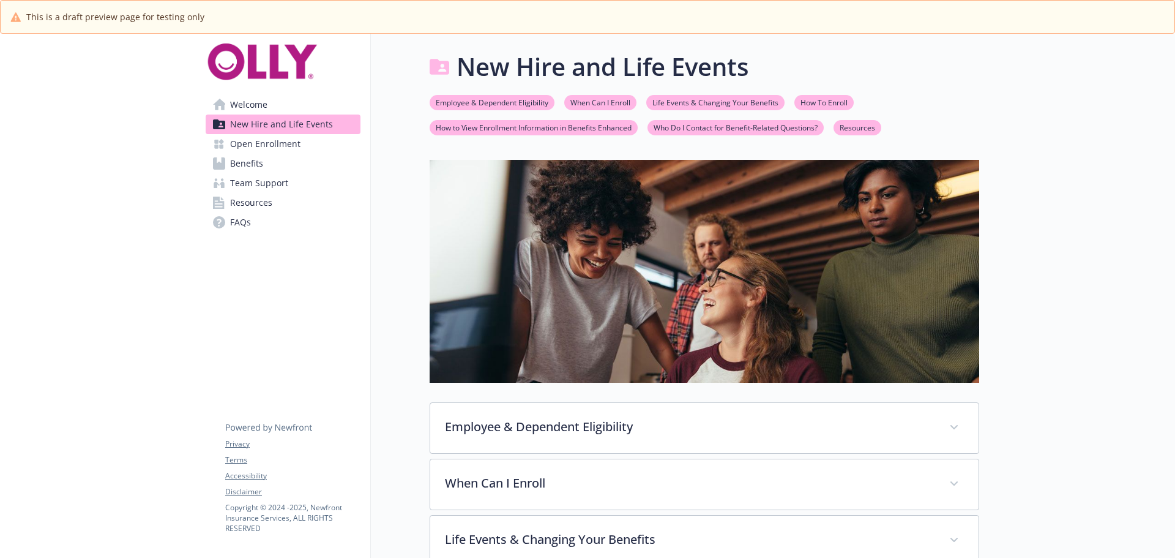
click at [268, 97] on link "Welcome" at bounding box center [283, 105] width 155 height 20
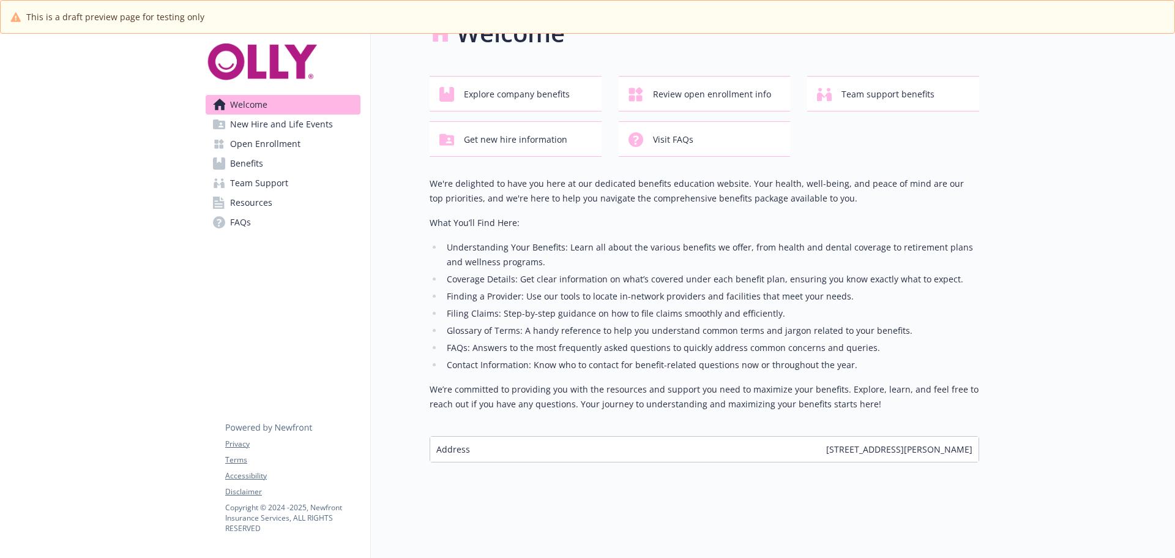
scroll to position [0, 9]
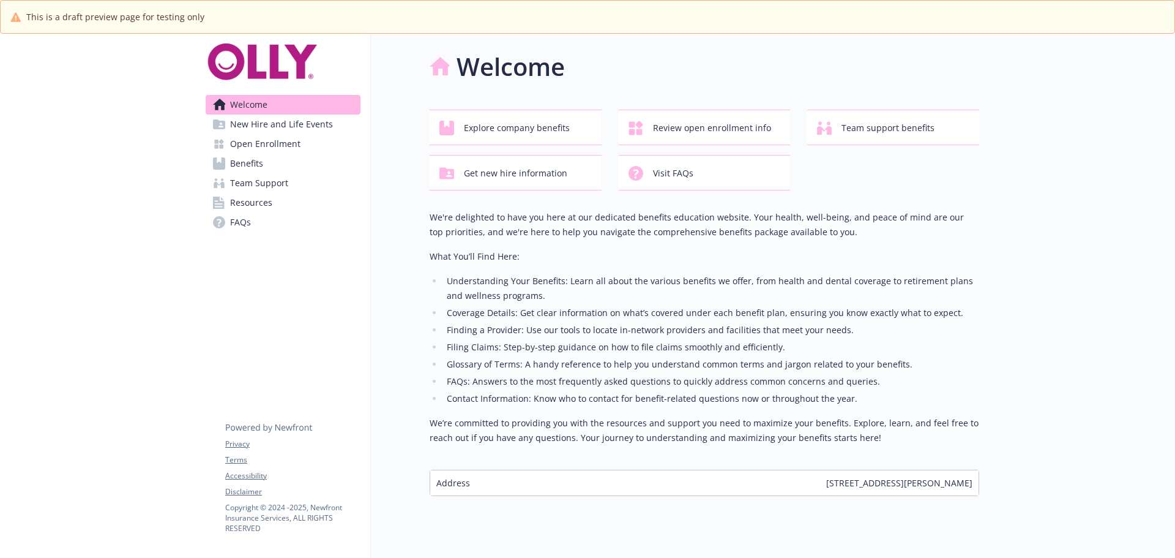
click at [575, 282] on li "Understanding Your Benefits: Learn all about the various benefits we offer, fro…" at bounding box center [711, 288] width 536 height 29
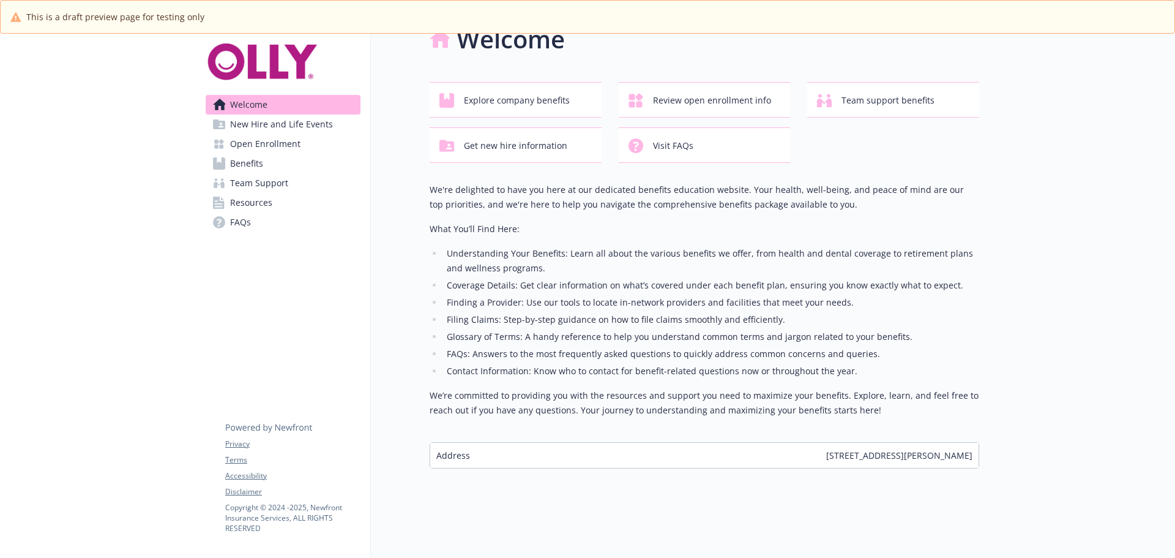
scroll to position [43, 9]
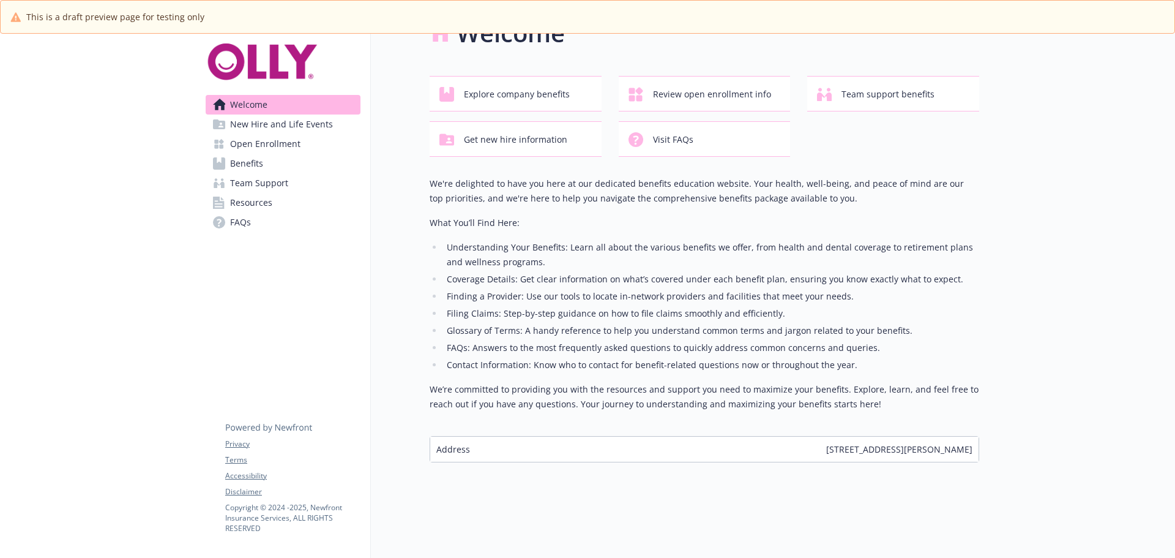
click at [548, 436] on div "Address 415 Jackson St, Fl 2, San Francisco, CA, 94111, USA" at bounding box center [704, 448] width 548 height 25
click at [302, 130] on span "New Hire and Life Events" at bounding box center [281, 124] width 103 height 20
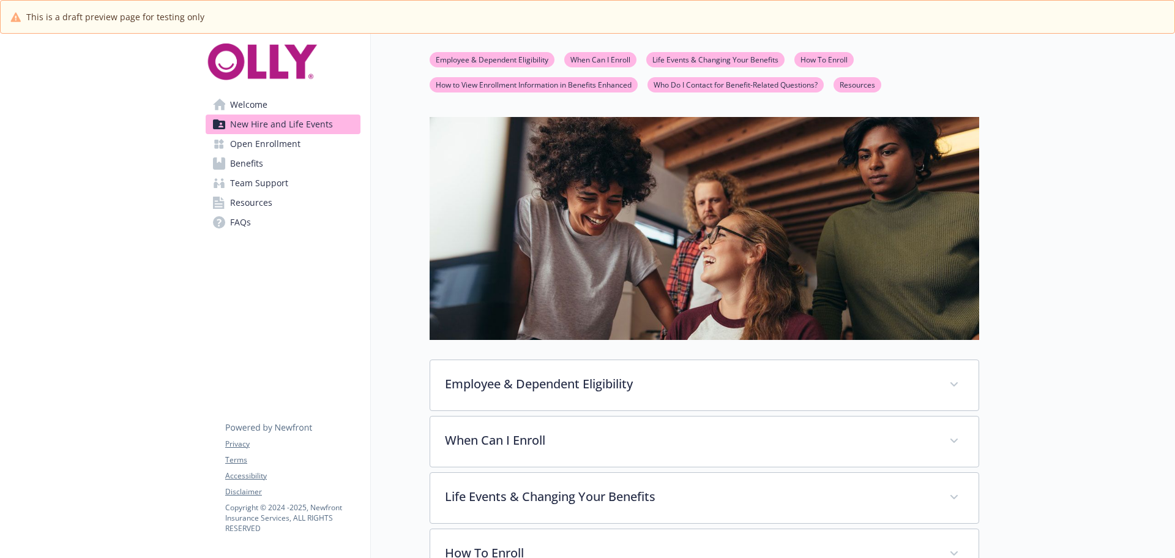
click at [285, 98] on link "Welcome" at bounding box center [283, 105] width 155 height 20
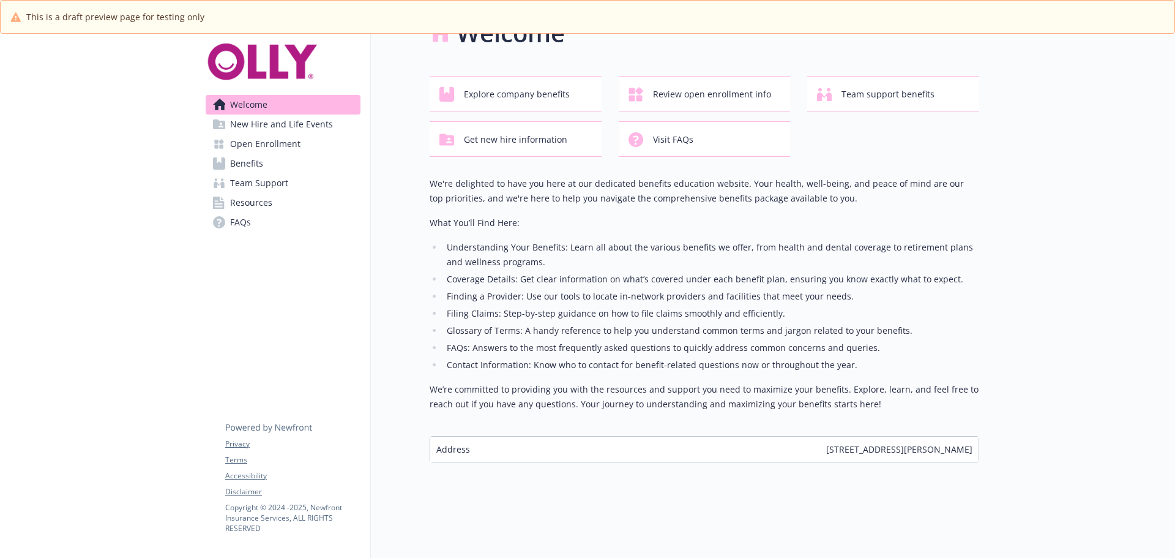
click at [285, 147] on span "Open Enrollment" at bounding box center [265, 144] width 70 height 20
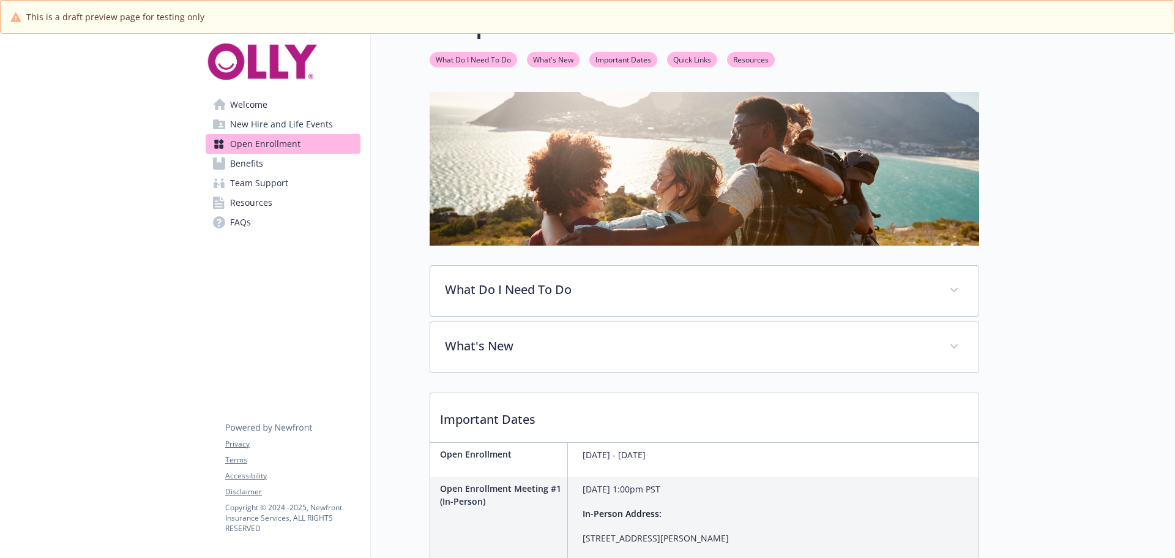
click at [280, 165] on link "Benefits" at bounding box center [283, 164] width 155 height 20
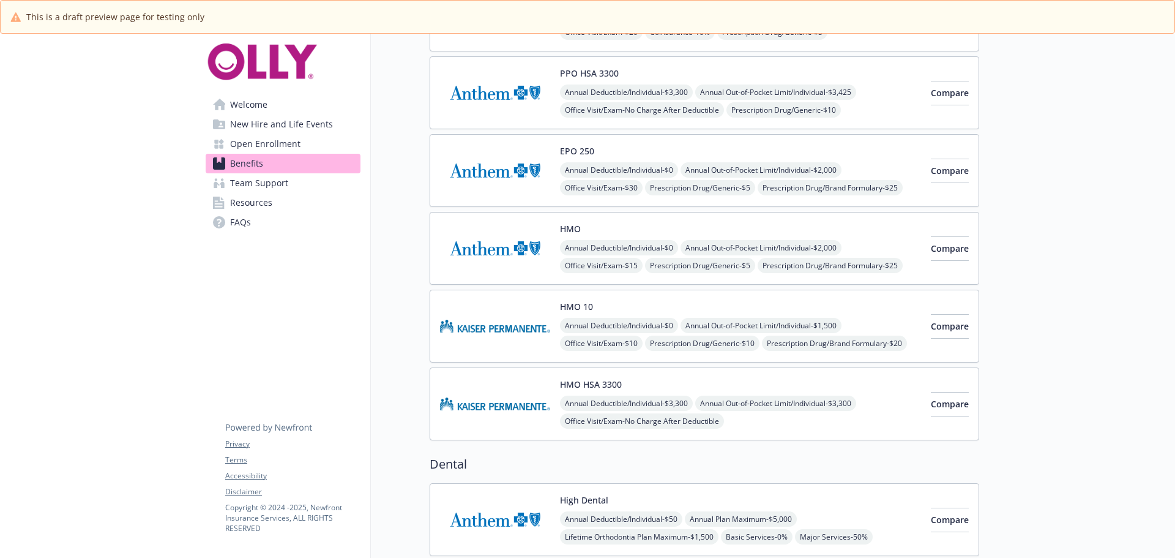
scroll to position [0, 9]
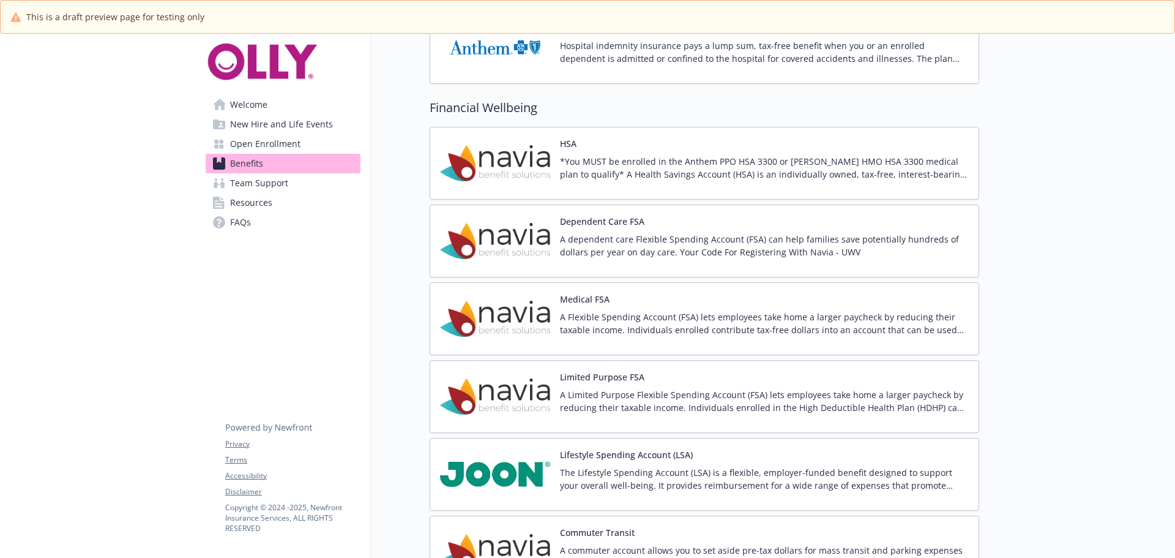
click at [586, 156] on p "*You MUST be enrolled in the Anthem PPO HSA 3300 or Kaiser HMO HSA 3300 medical…" at bounding box center [764, 168] width 409 height 26
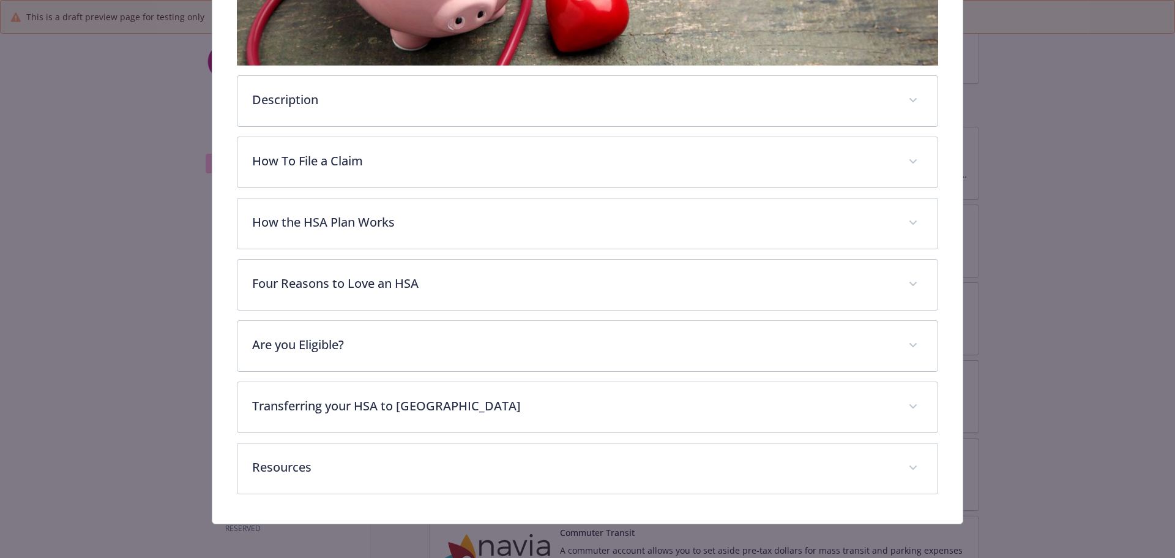
scroll to position [404, 0]
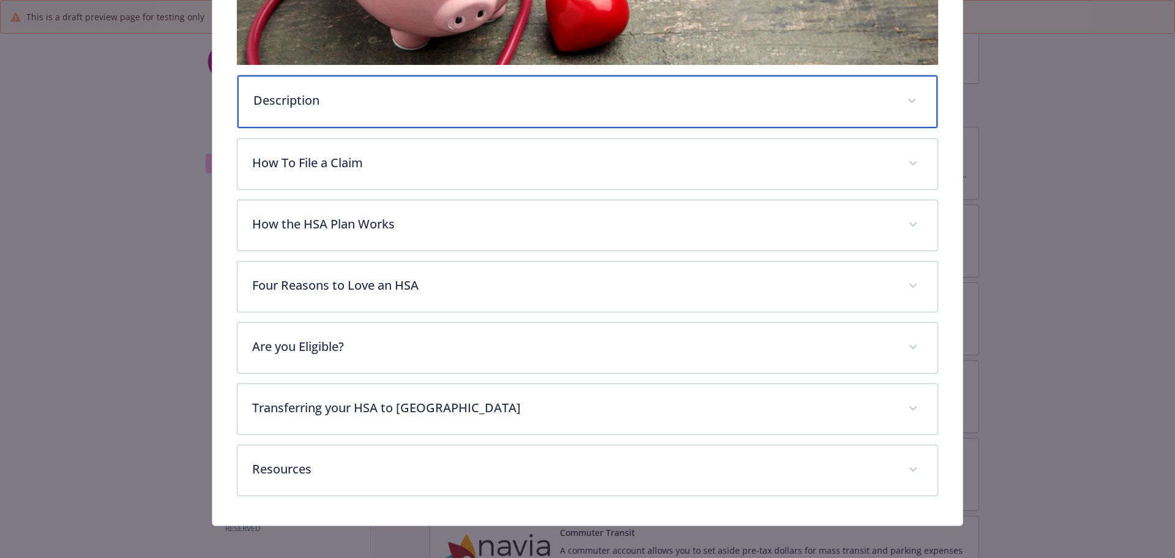
click at [459, 103] on p "Description" at bounding box center [573, 100] width 640 height 18
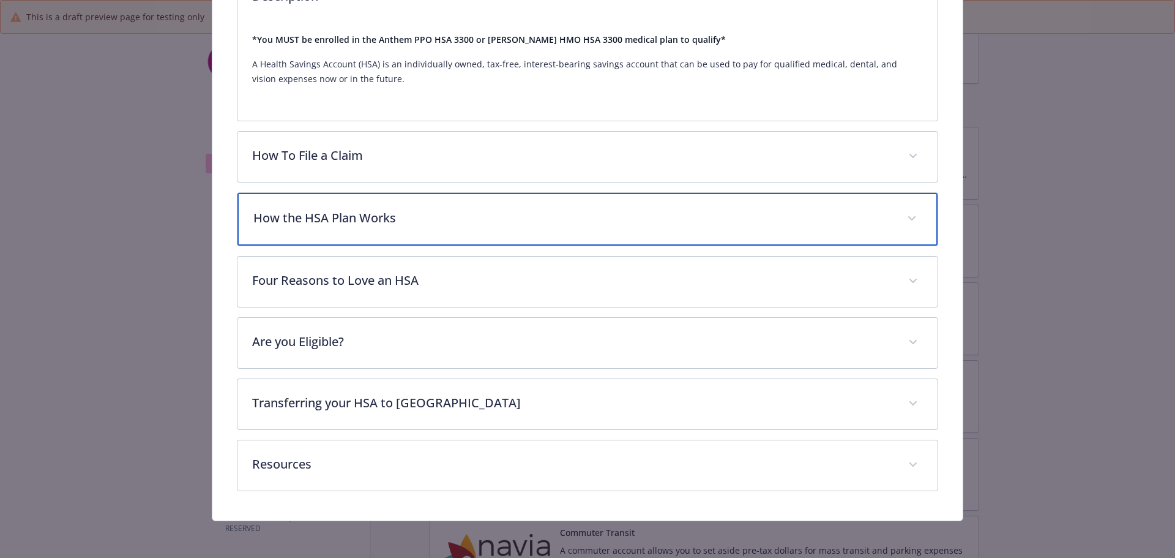
click at [397, 214] on p "How the HSA Plan Works" at bounding box center [573, 218] width 640 height 18
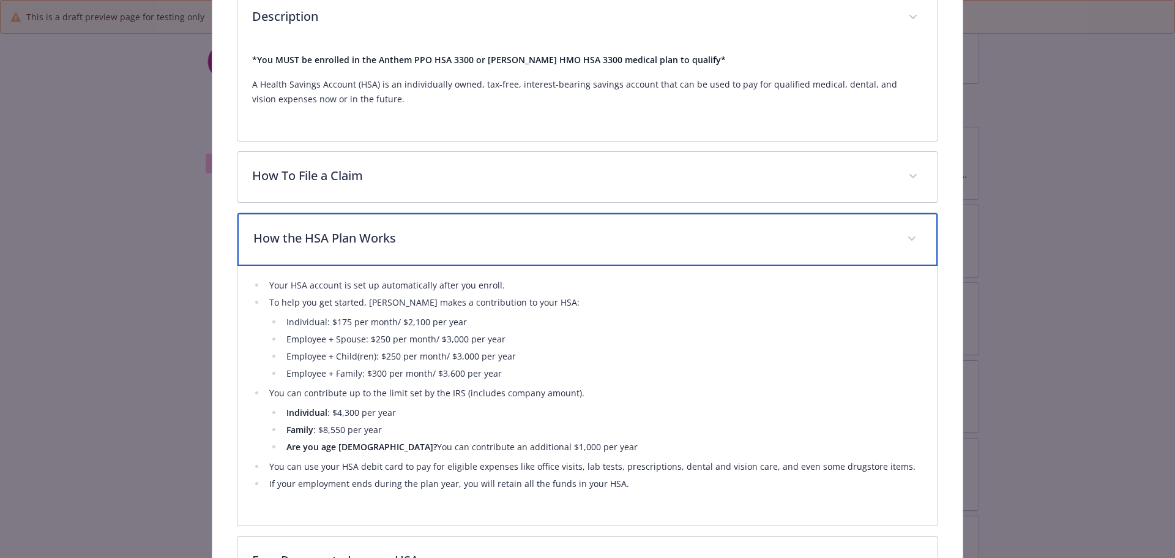
scroll to position [383, 0]
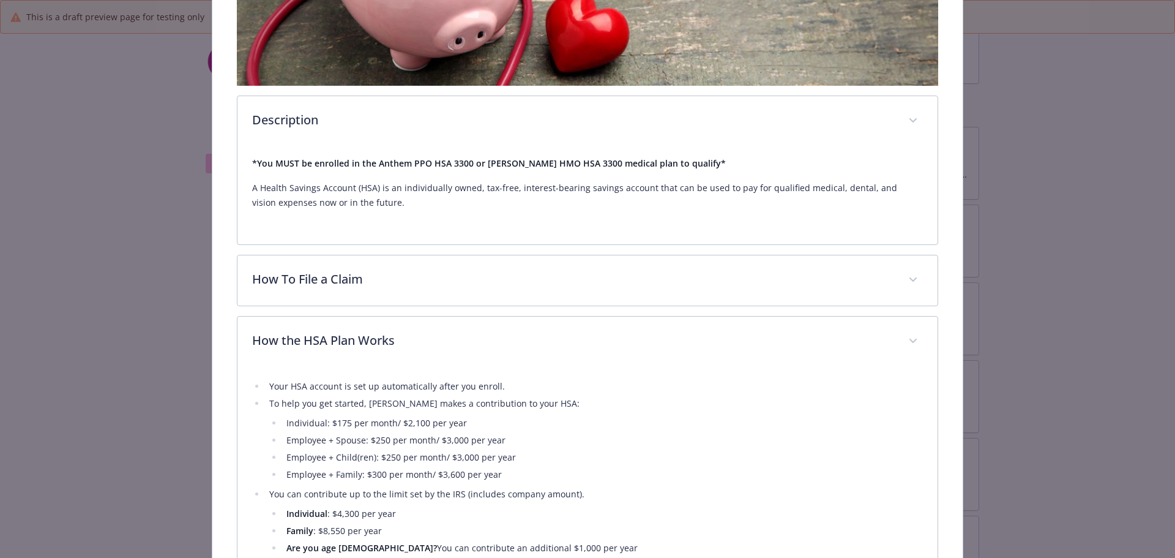
click at [586, 139] on div "Financial Wellbeing - HSA - Health Savings Account HSA Website www.naviabenefit…" at bounding box center [587, 279] width 1175 height 558
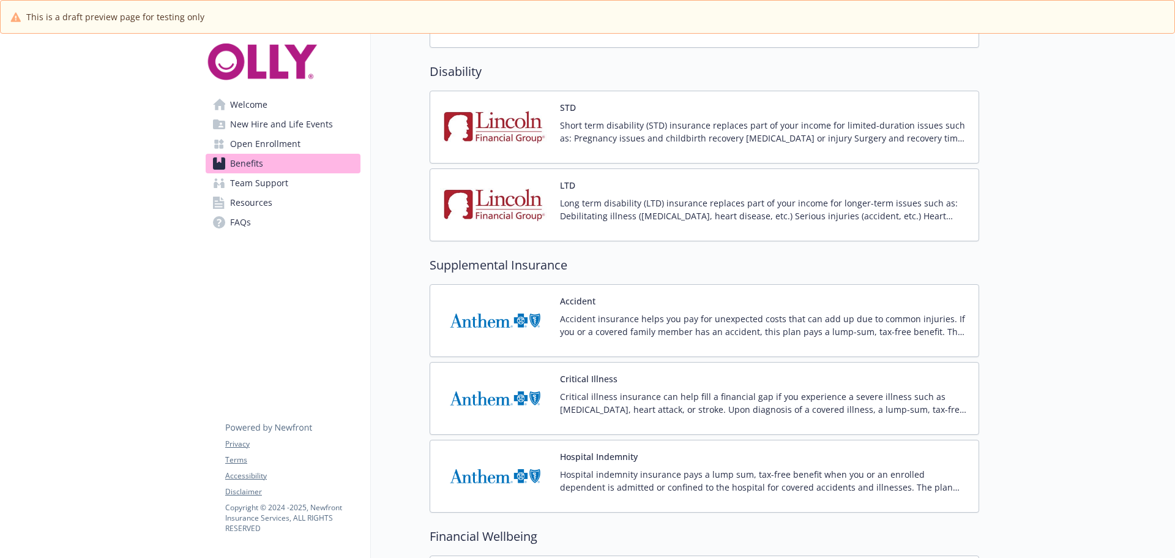
drag, startPoint x: 1054, startPoint y: 452, endPoint x: 1038, endPoint y: 220, distance: 232.5
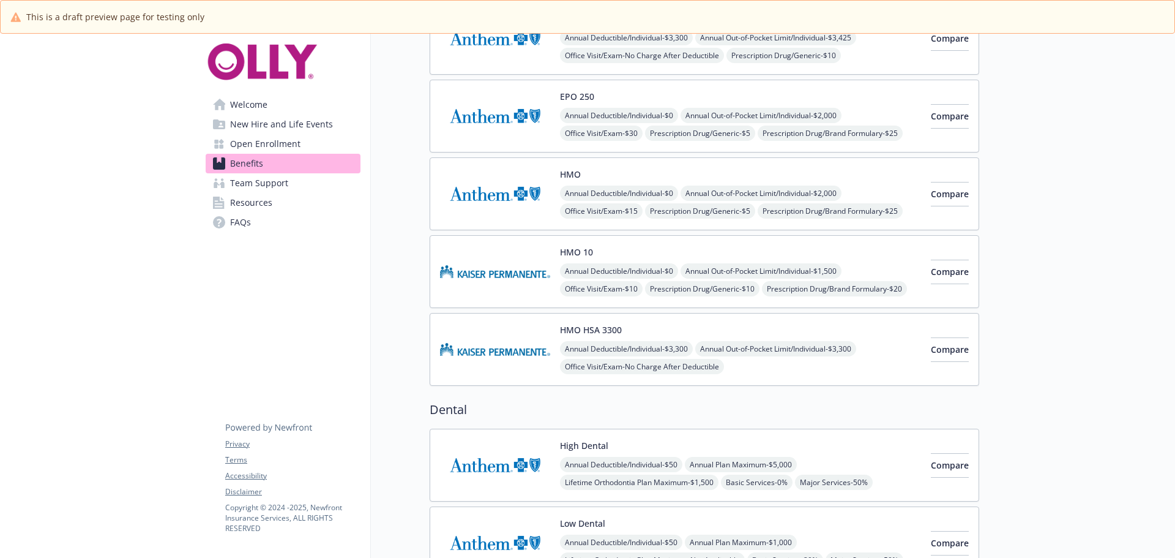
click at [586, 356] on span "Annual Out-of-Pocket Limit/Individual - $3,300" at bounding box center [775, 348] width 161 height 15
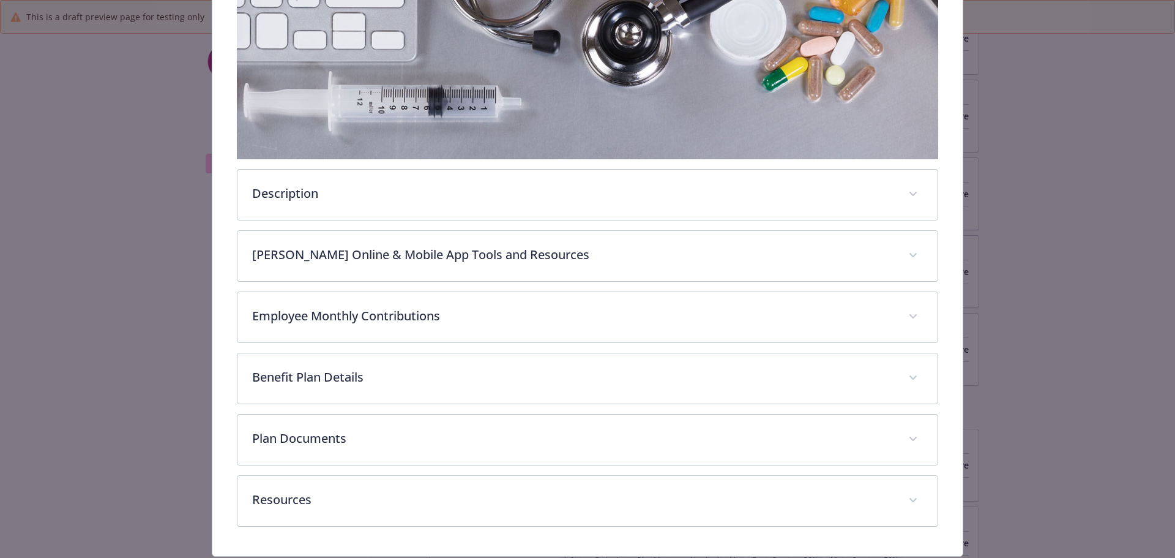
scroll to position [302, 0]
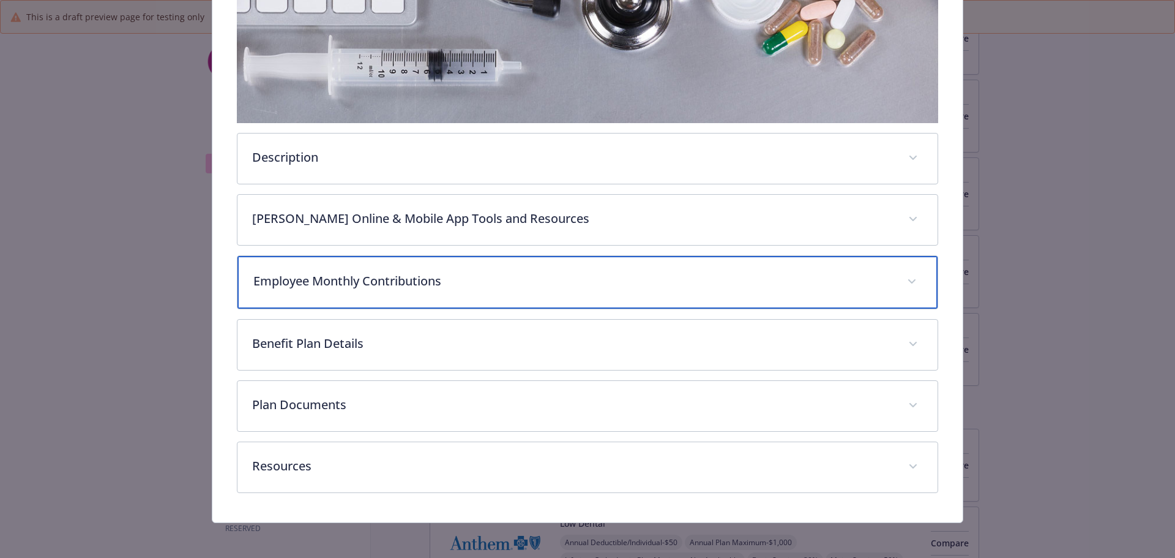
click at [450, 280] on p "Employee Monthly Contributions" at bounding box center [573, 281] width 640 height 18
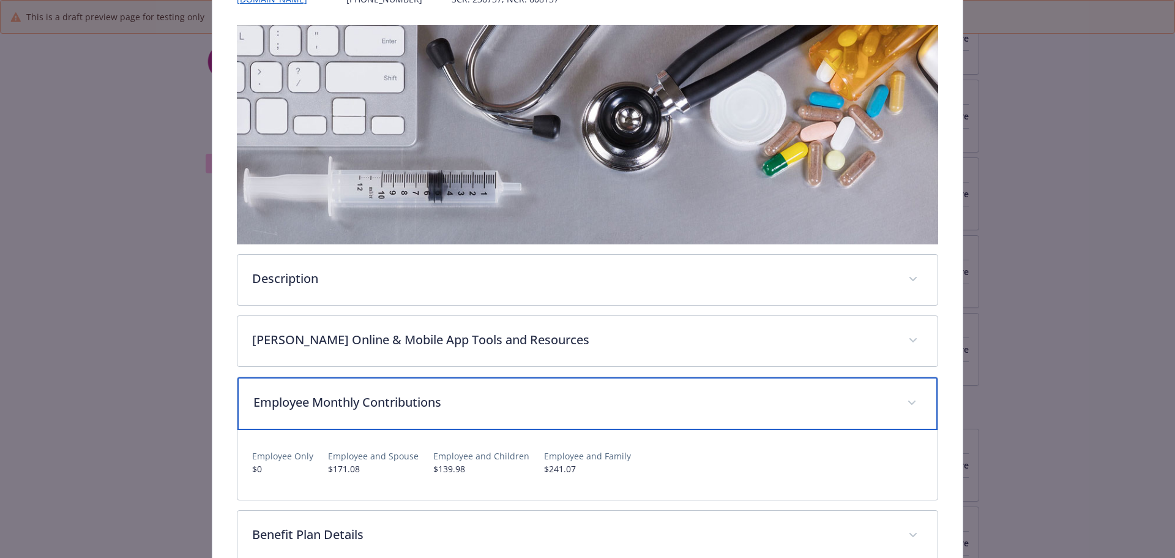
scroll to position [180, 0]
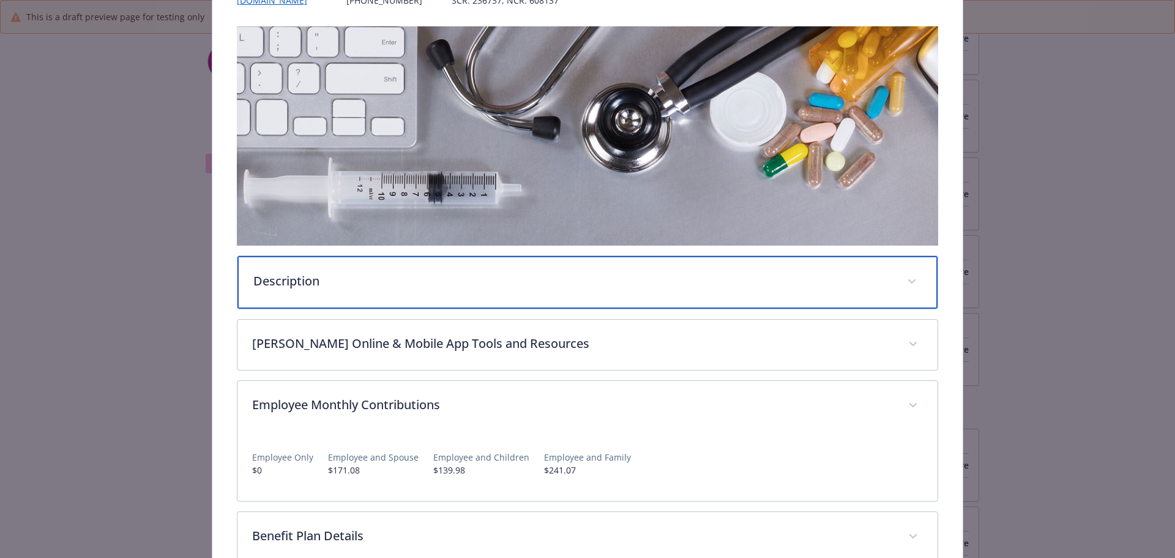
click at [406, 285] on p "Description" at bounding box center [573, 281] width 640 height 18
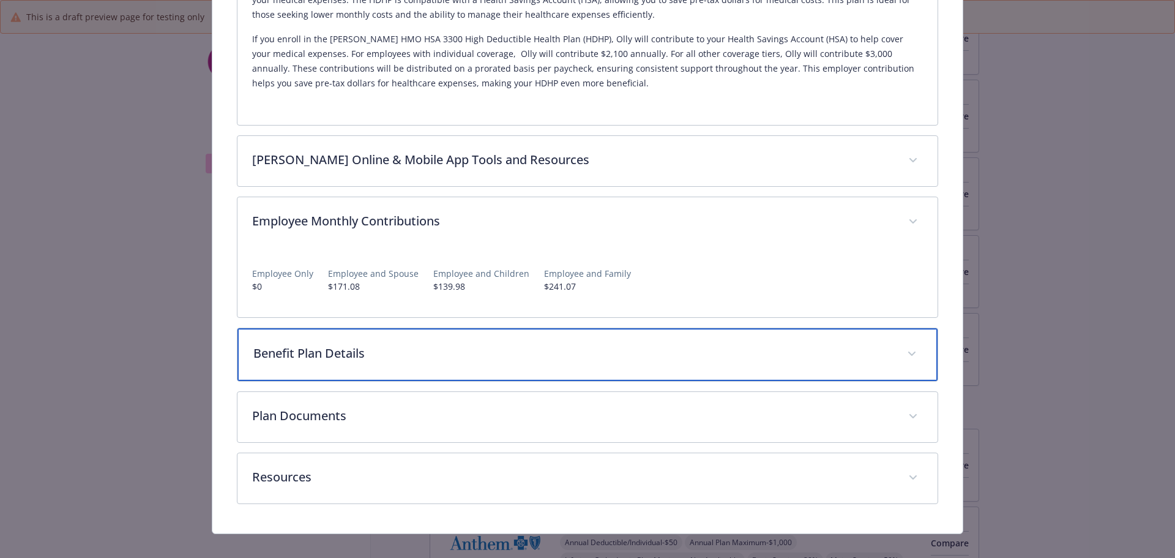
click at [384, 340] on div "Benefit Plan Details" at bounding box center [587, 354] width 701 height 53
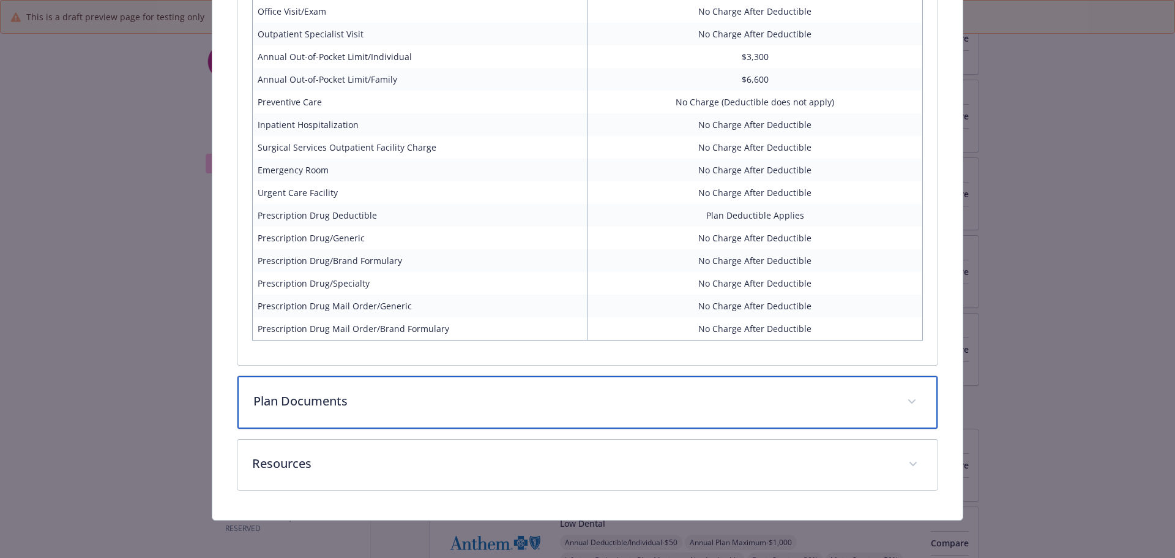
click at [345, 414] on div "Plan Documents" at bounding box center [587, 402] width 701 height 53
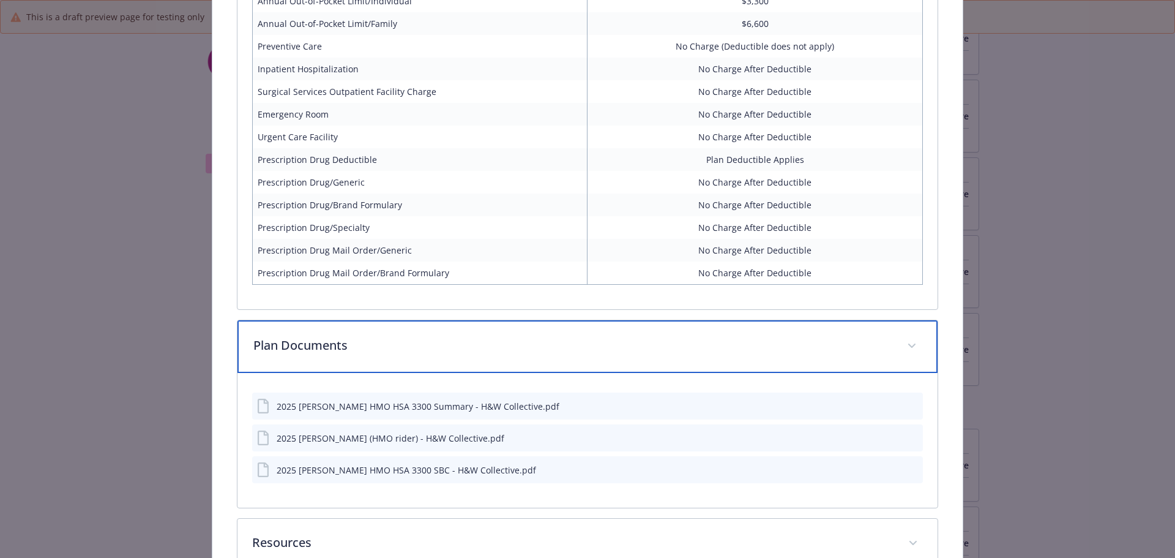
scroll to position [1139, 0]
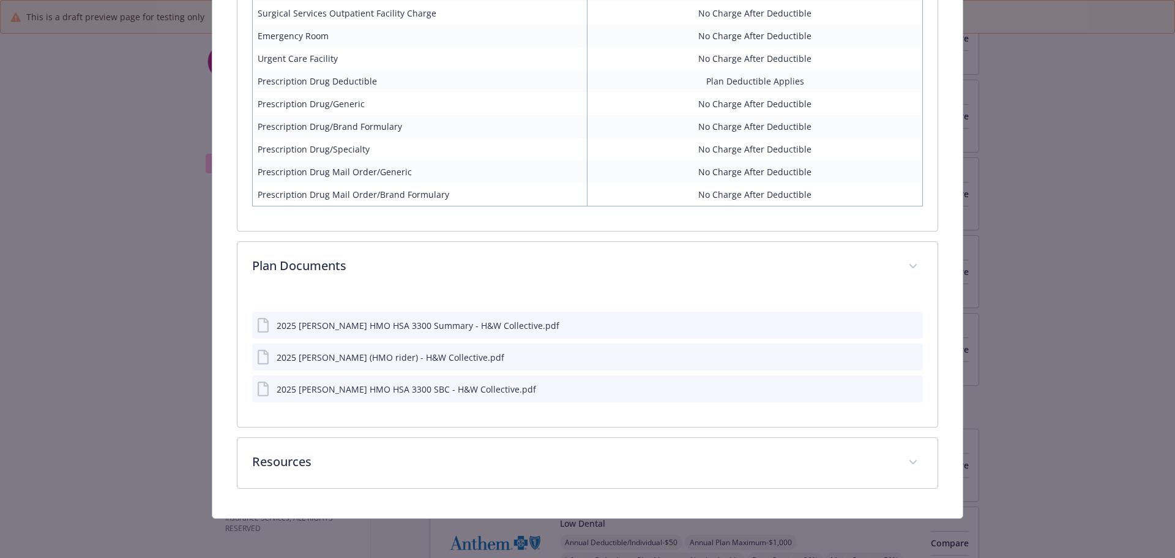
click at [586, 324] on icon "preview file" at bounding box center [911, 324] width 11 height 9
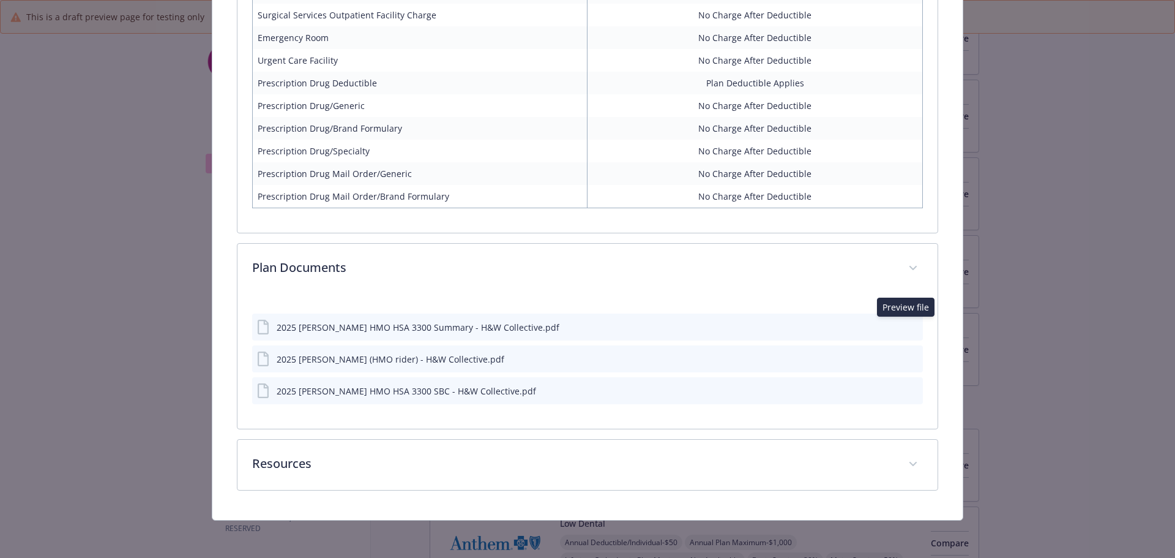
drag, startPoint x: 985, startPoint y: 184, endPoint x: 979, endPoint y: 189, distance: 7.8
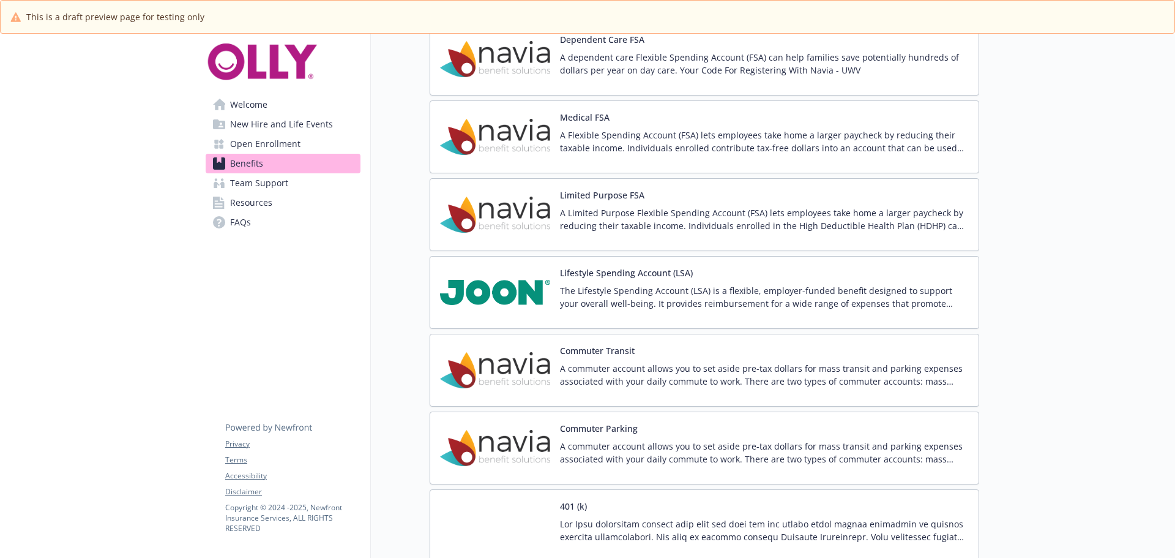
scroll to position [1591, 0]
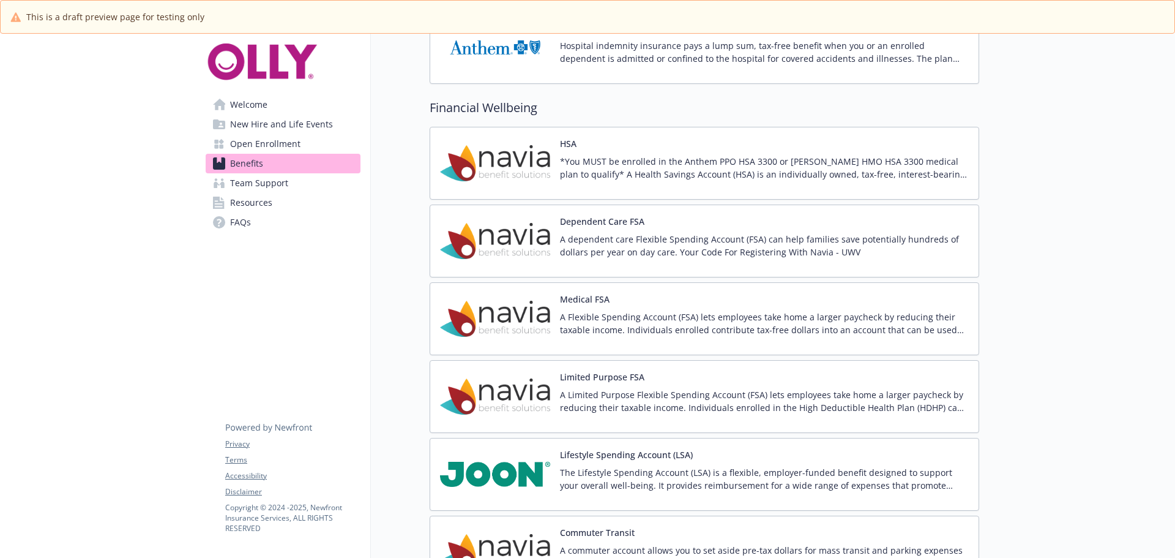
click at [586, 164] on p "*You MUST be enrolled in the Anthem PPO HSA 3300 or Kaiser HMO HSA 3300 medical…" at bounding box center [764, 168] width 409 height 26
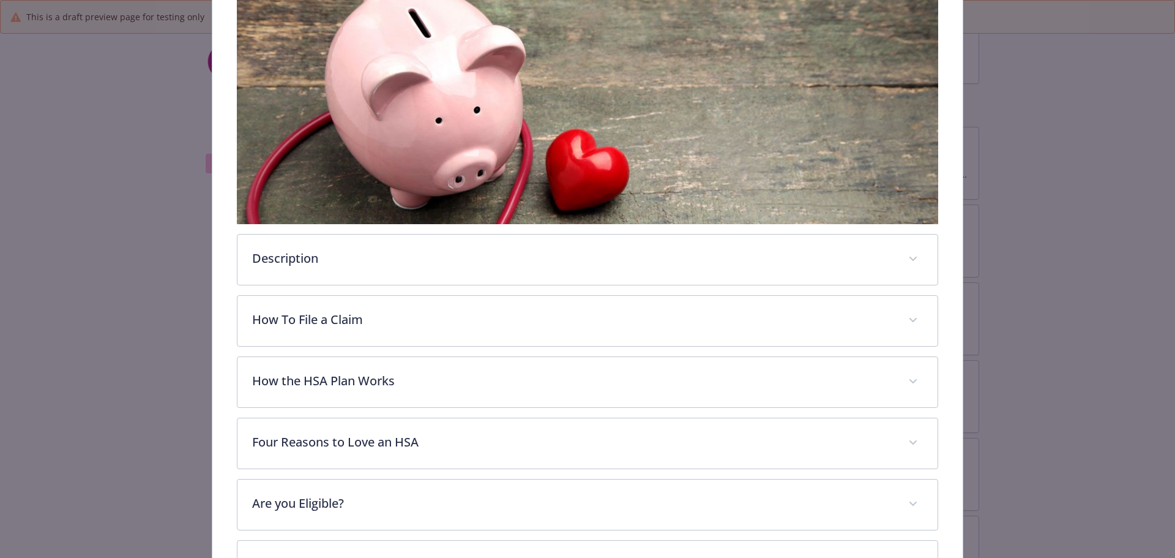
scroll to position [406, 0]
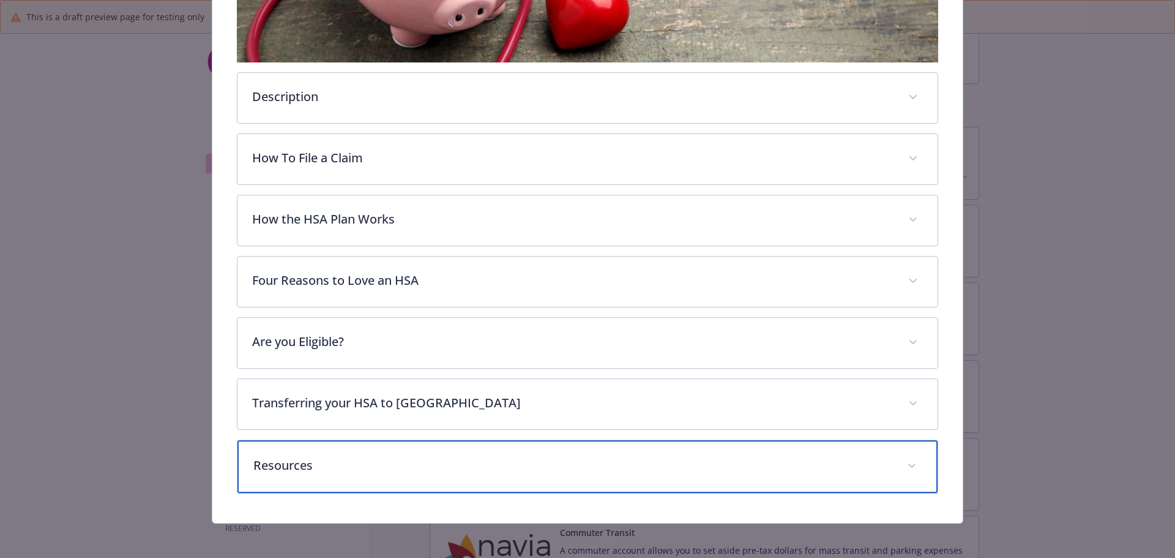
click at [411, 457] on p "Resources" at bounding box center [573, 465] width 640 height 18
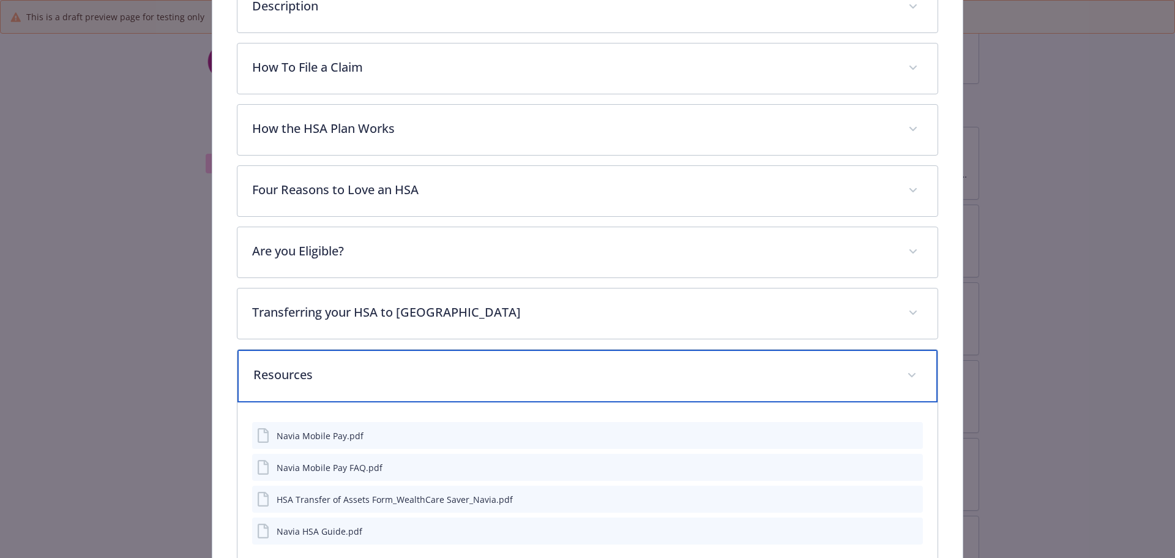
scroll to position [575, 0]
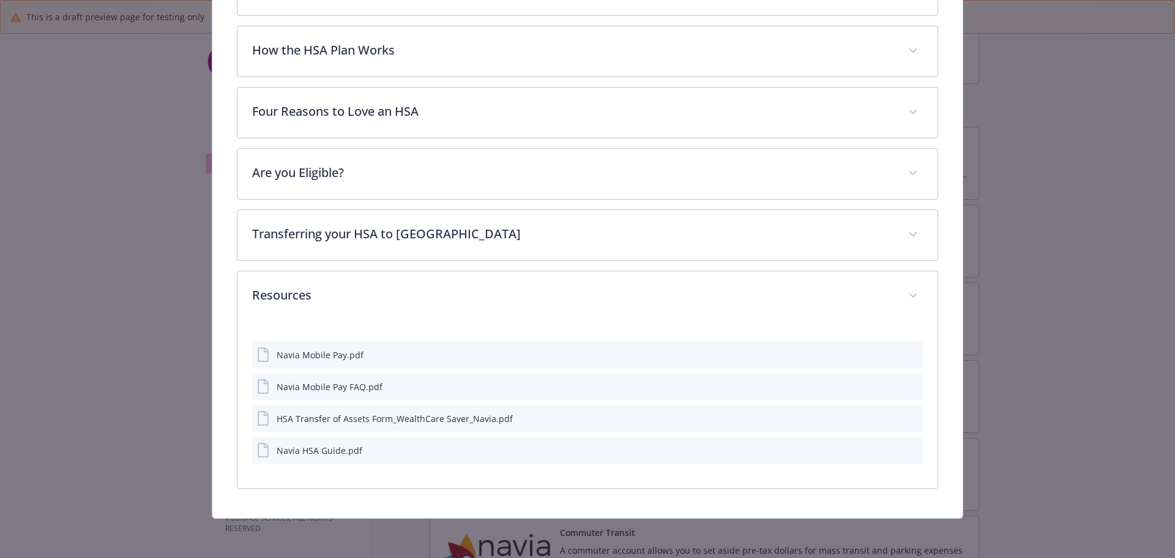
click at [586, 450] on icon "preview file" at bounding box center [911, 449] width 11 height 9
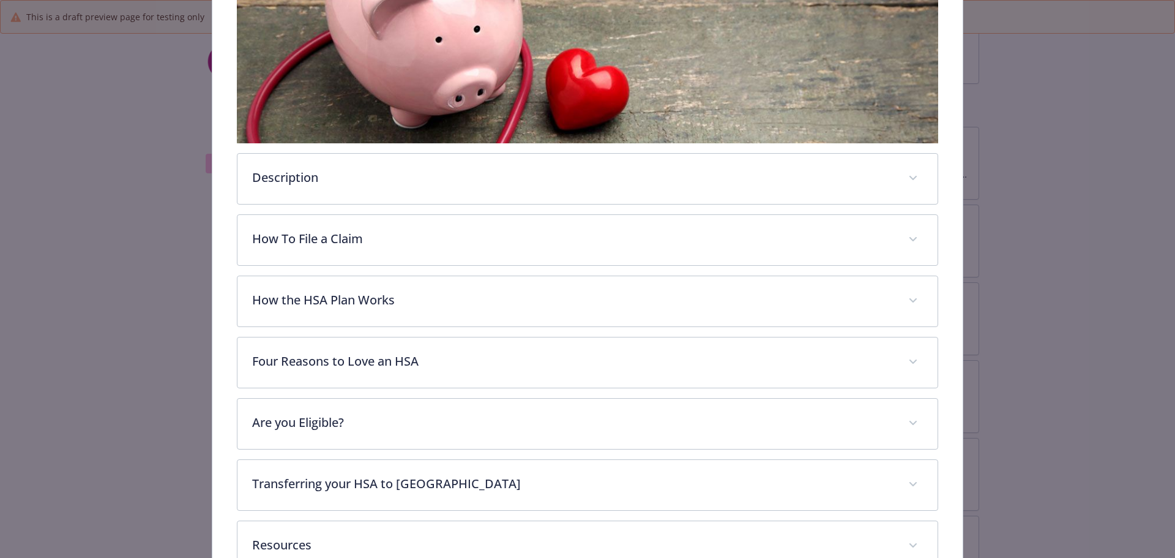
scroll to position [267, 0]
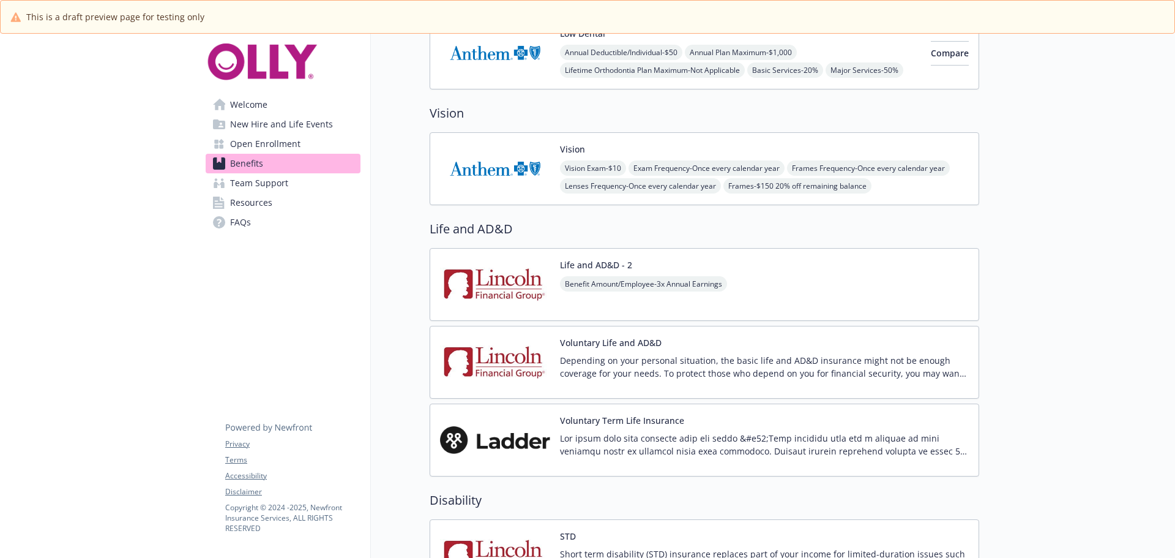
click at [586, 171] on span "Vision Exam - $10" at bounding box center [593, 167] width 66 height 15
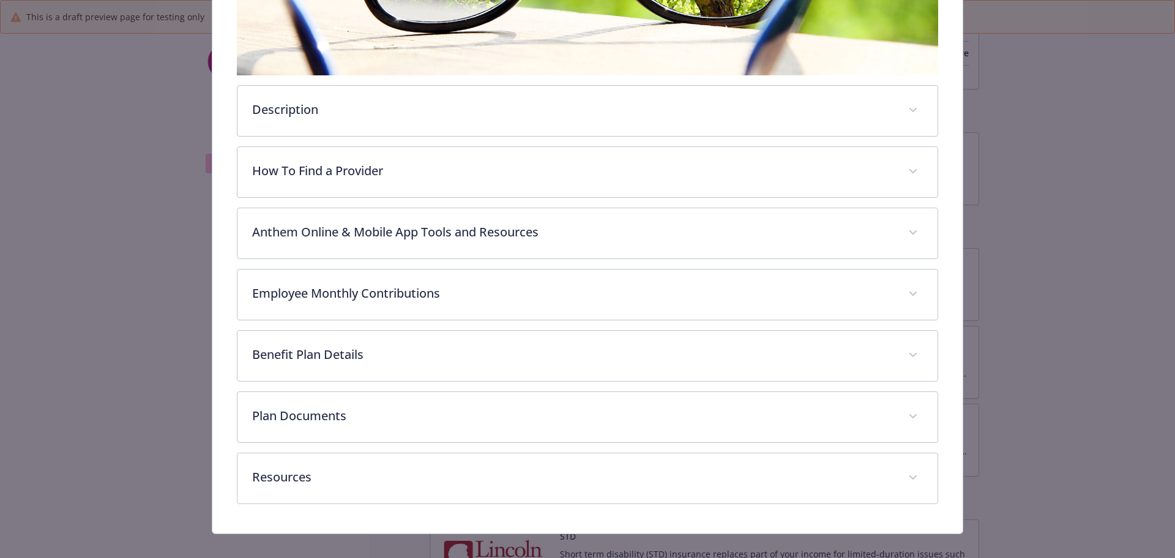
scroll to position [364, 0]
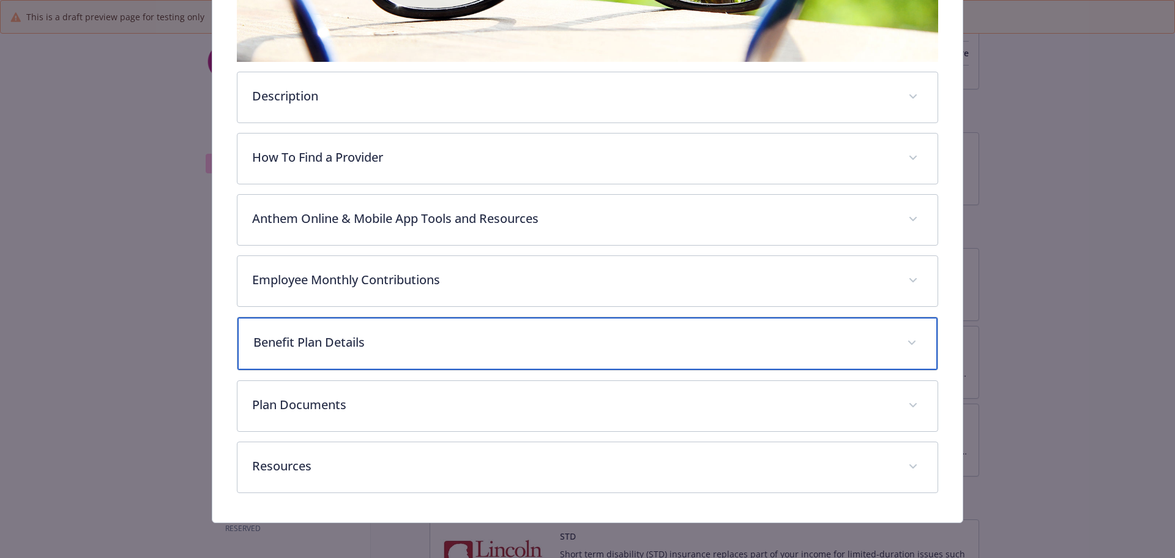
click at [434, 324] on div "Benefit Plan Details" at bounding box center [587, 343] width 701 height 53
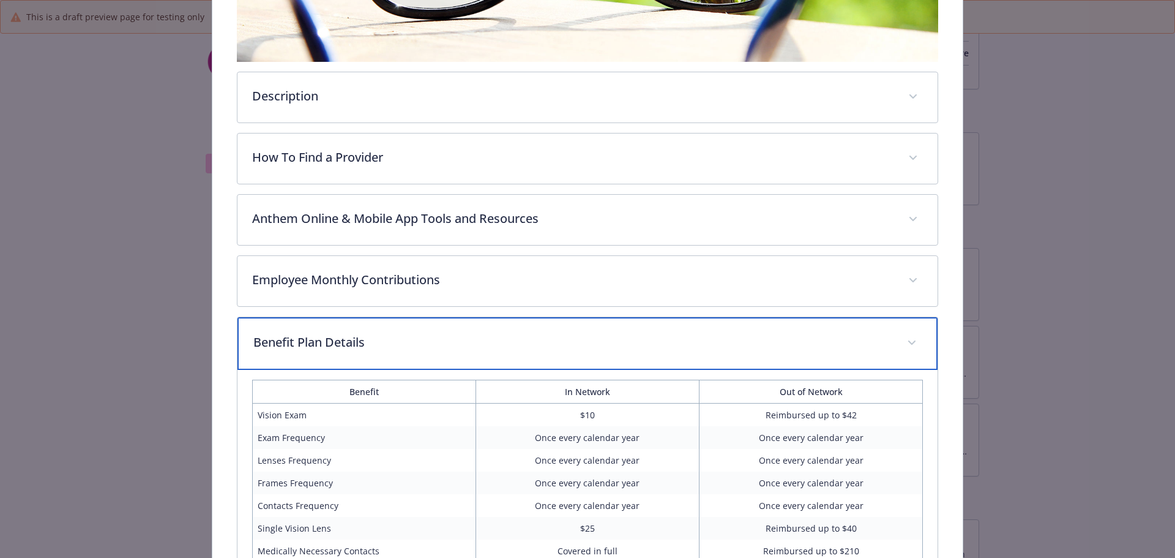
click at [435, 323] on div "Benefit Plan Details" at bounding box center [587, 343] width 701 height 53
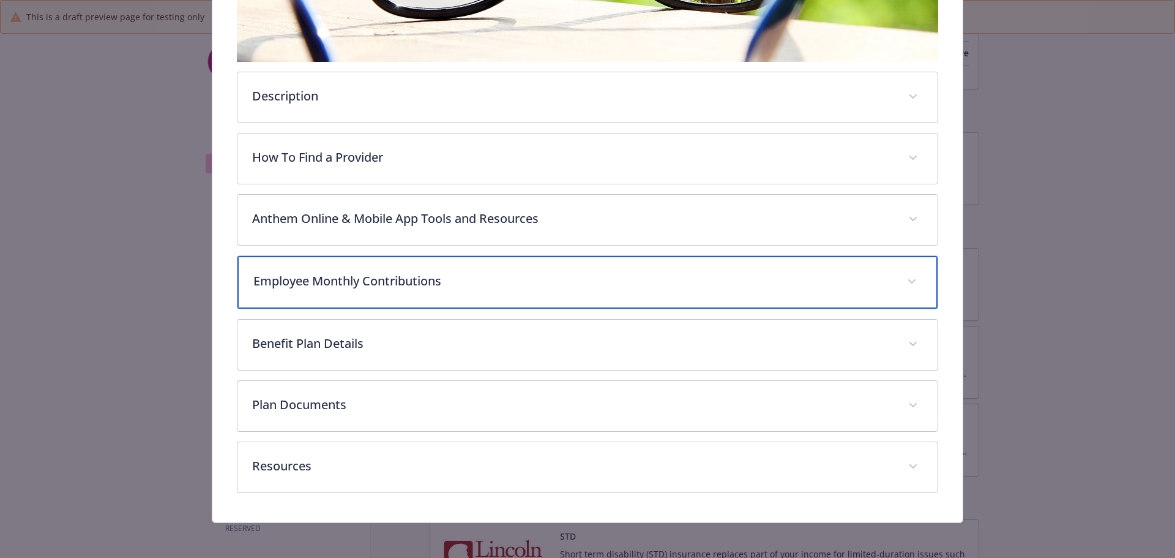
click at [440, 275] on p "Employee Monthly Contributions" at bounding box center [573, 281] width 640 height 18
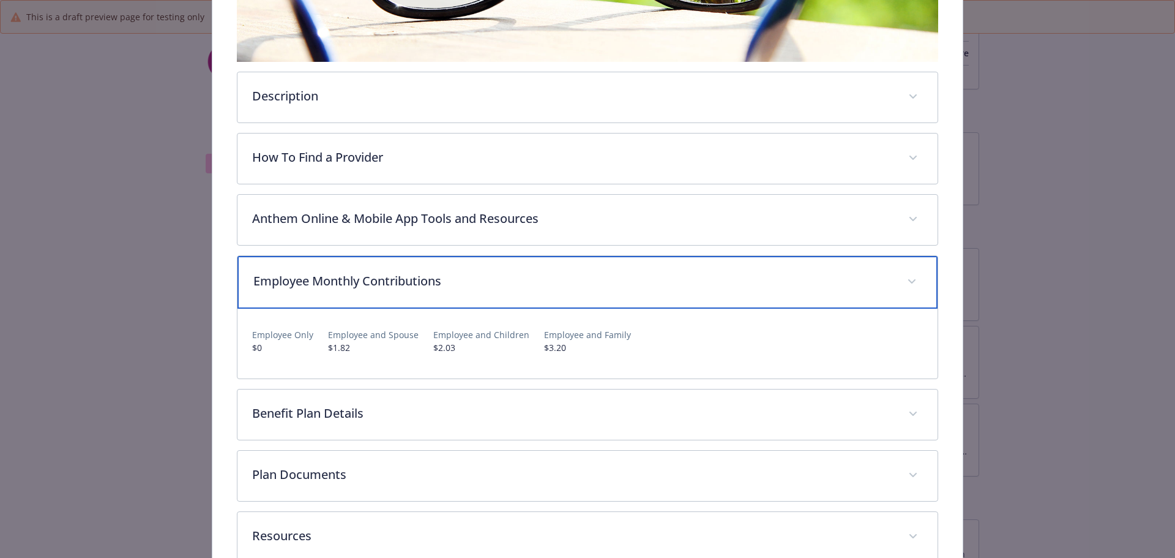
click at [440, 275] on p "Employee Monthly Contributions" at bounding box center [573, 281] width 640 height 18
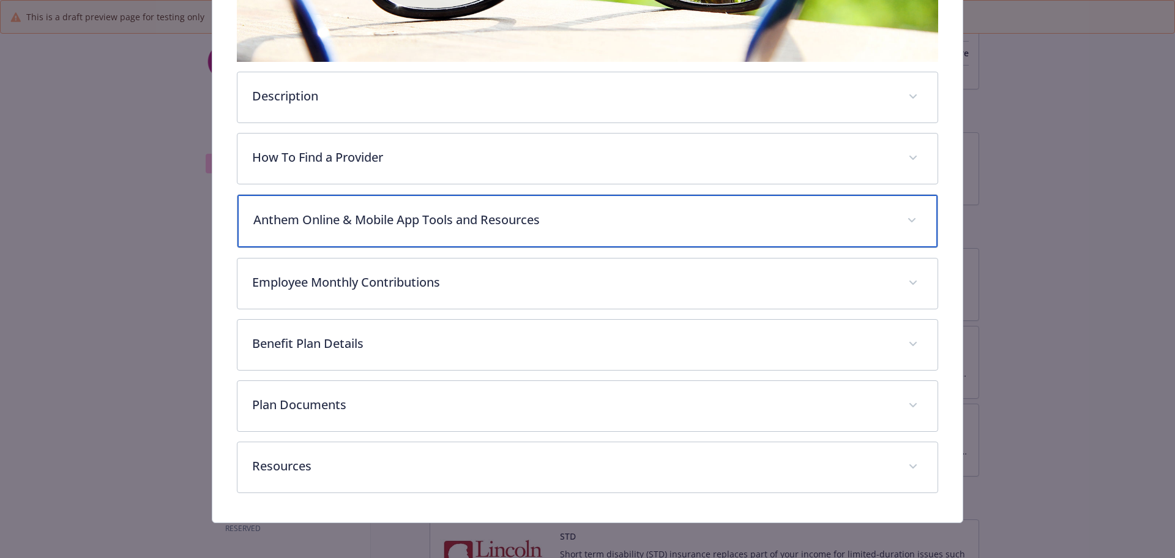
click at [447, 230] on div "Anthem Online & Mobile App Tools and Resources" at bounding box center [587, 221] width 701 height 53
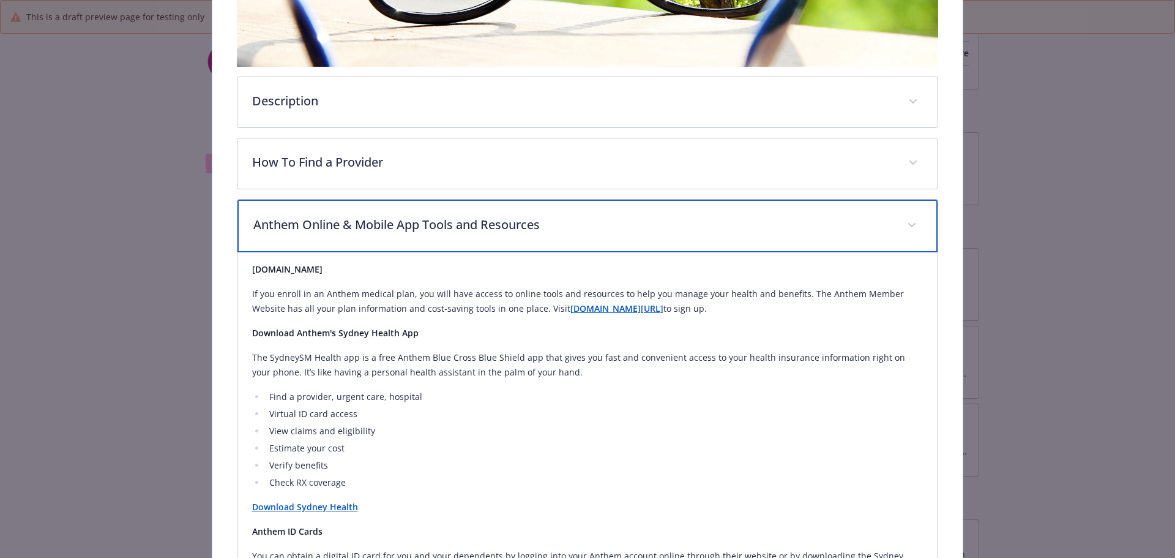
click at [440, 217] on p "Anthem Online & Mobile App Tools and Resources" at bounding box center [573, 224] width 640 height 18
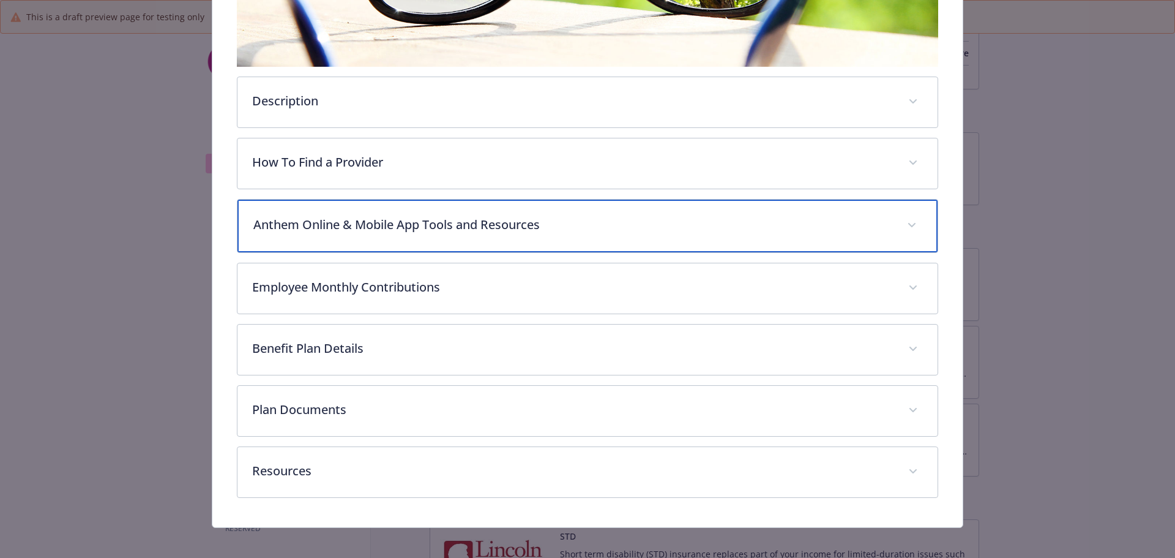
scroll to position [366, 0]
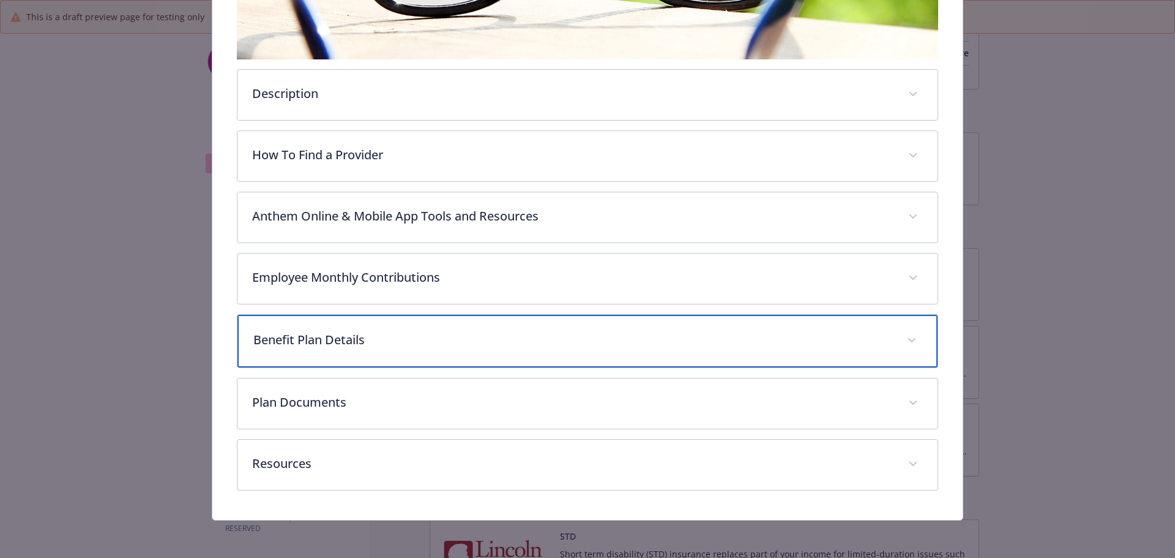
click at [383, 365] on div "Benefit Plan Details" at bounding box center [587, 341] width 701 height 53
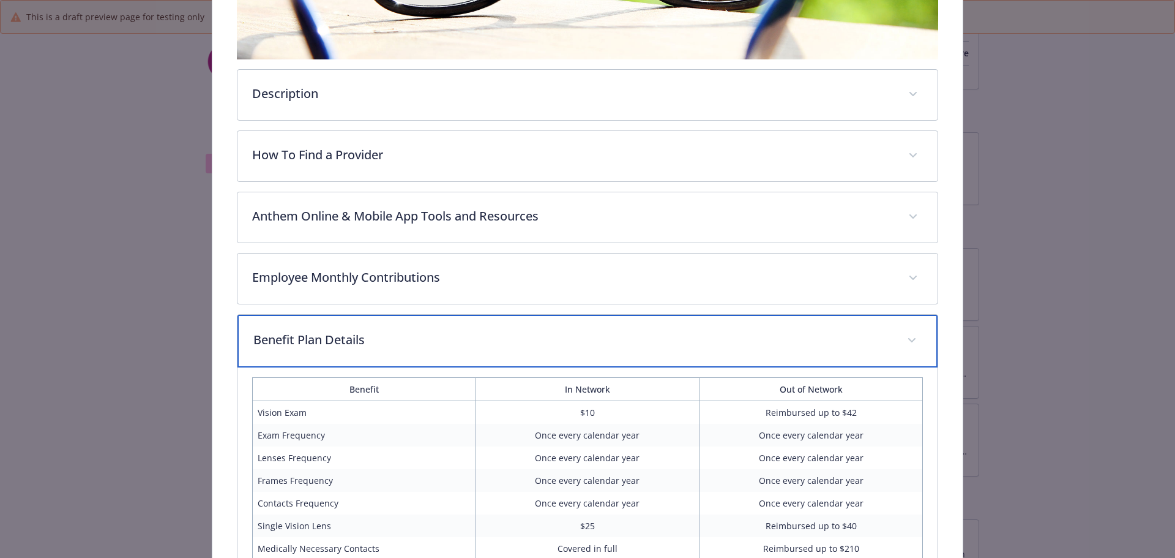
click at [376, 349] on div "Benefit Plan Details" at bounding box center [587, 341] width 701 height 53
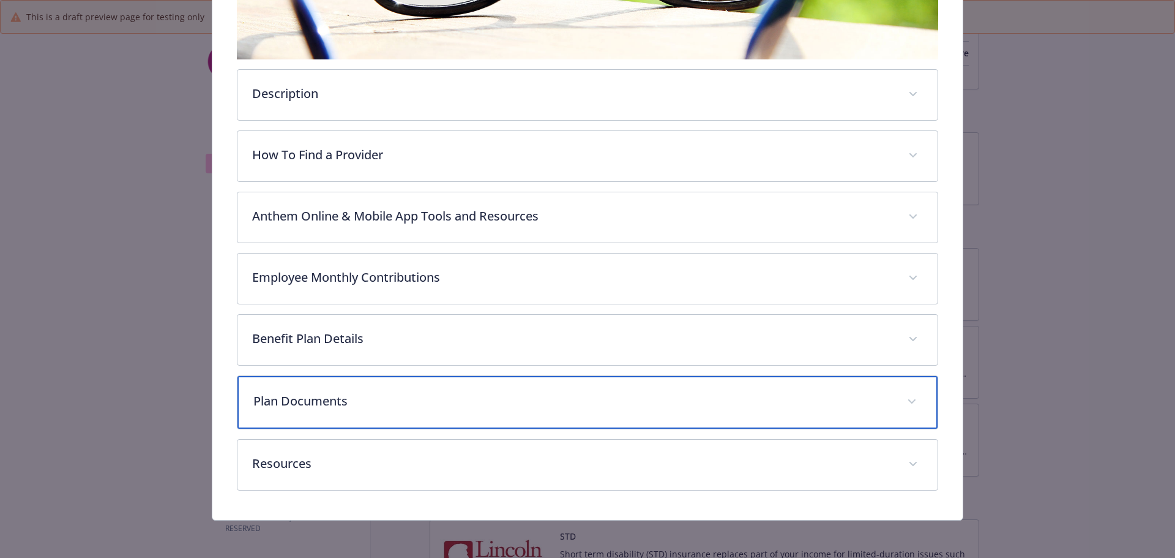
click at [367, 392] on p "Plan Documents" at bounding box center [573, 401] width 640 height 18
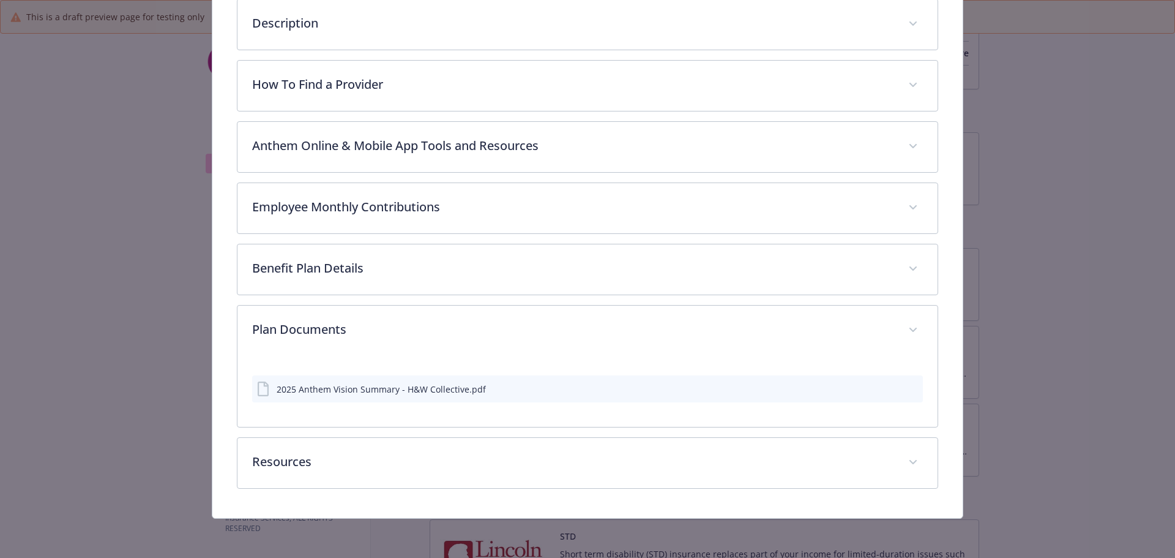
click at [381, 392] on div "2025 Anthem Vision Summary - H&W Collective.pdf" at bounding box center [381, 389] width 209 height 13
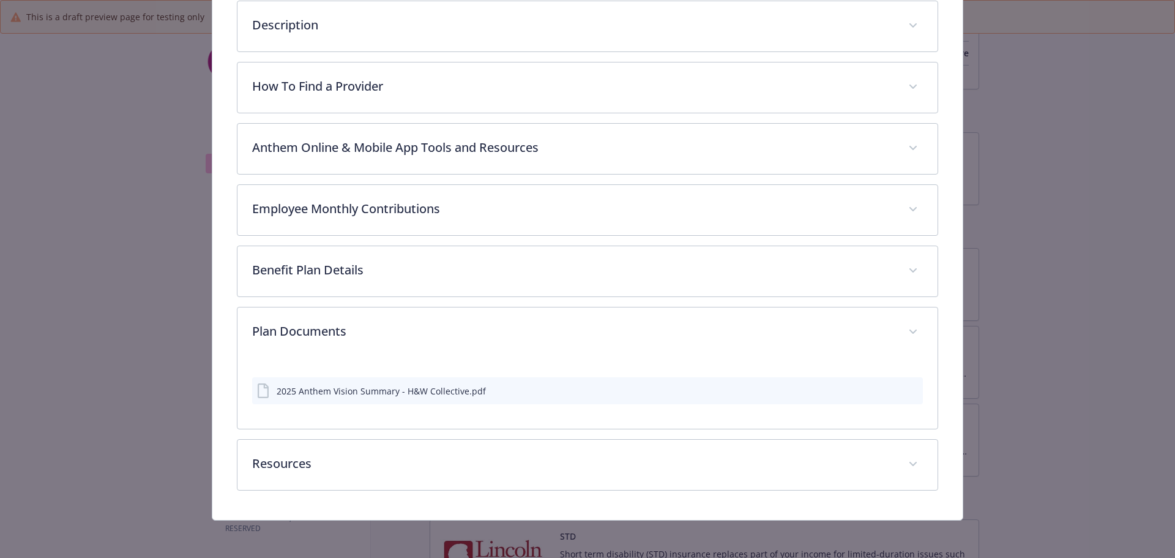
click at [586, 386] on button "details for plan Vision - Vision - Vision" at bounding box center [912, 390] width 11 height 13
click at [586, 396] on div "2025 Anthem Vision Summary - H&W Collective.pdf" at bounding box center [587, 390] width 671 height 27
click at [586, 387] on icon "preview file" at bounding box center [911, 390] width 11 height 9
